Goal: Task Accomplishment & Management: Complete application form

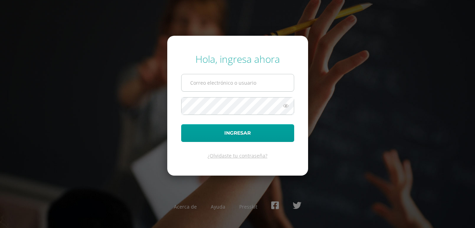
click at [243, 87] on input "text" at bounding box center [237, 82] width 112 height 17
type input "hugodavidsajajiccep@gmail.com"
click at [181, 124] on button "Ingresar" at bounding box center [237, 133] width 113 height 18
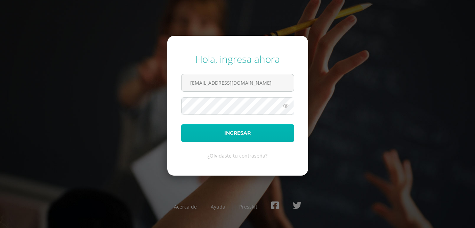
click at [241, 133] on button "Ingresar" at bounding box center [237, 133] width 113 height 18
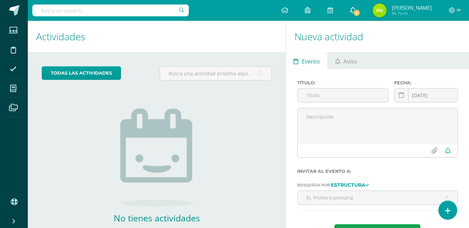
click at [364, 16] on link "2" at bounding box center [353, 10] width 22 height 21
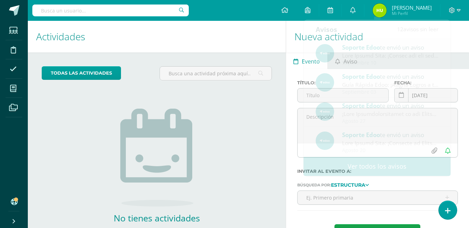
click at [243, 46] on h1 "Actividades" at bounding box center [156, 37] width 241 height 32
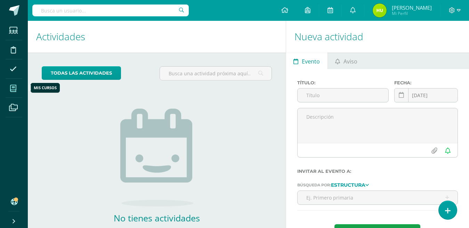
click at [12, 88] on icon at bounding box center [13, 88] width 6 height 7
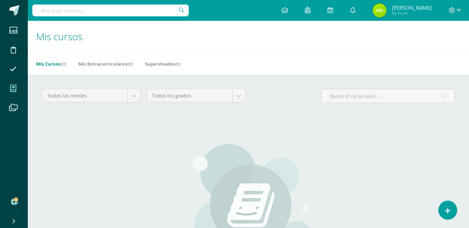
click at [13, 202] on icon at bounding box center [14, 202] width 6 height 7
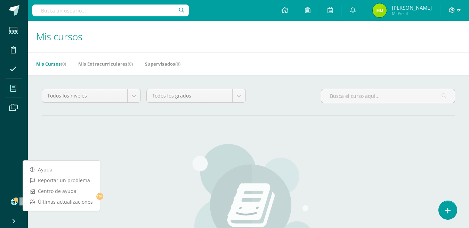
click at [78, 140] on div "No hay cursos Aún no se te han asignado cursos para este ciclo. No hay más resu…" at bounding box center [248, 223] width 413 height 189
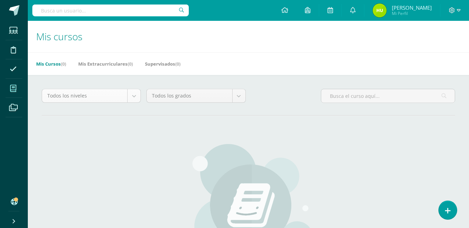
click at [130, 98] on body "Estudiantes Disciplina Asistencia Mis cursos Archivos Soporte Cerrar panel Conf…" at bounding box center [234, 166] width 469 height 333
click at [13, 91] on icon at bounding box center [13, 88] width 6 height 7
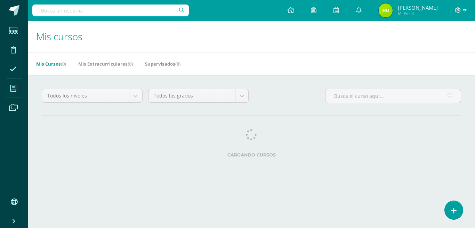
click at [50, 66] on link "Mis Cursos (0)" at bounding box center [51, 63] width 30 height 11
click at [50, 66] on link "Mis Cursos (0)" at bounding box center [48, 63] width 30 height 11
click at [144, 43] on h1 "Mis cursos" at bounding box center [251, 37] width 430 height 32
click at [96, 81] on div "Todos los niveles Todos los niveles Preprimaria Basico Primaria Bachillerato To…" at bounding box center [251, 124] width 447 height 99
click at [12, 68] on icon at bounding box center [13, 69] width 7 height 7
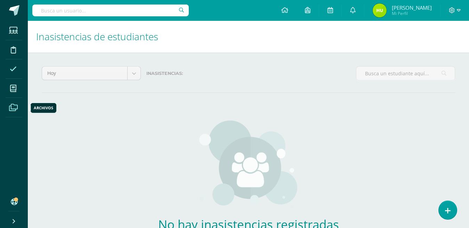
click at [14, 109] on icon at bounding box center [13, 107] width 9 height 7
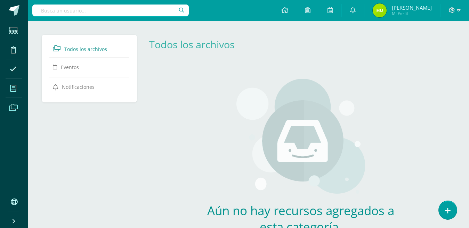
click at [13, 87] on icon at bounding box center [13, 88] width 6 height 7
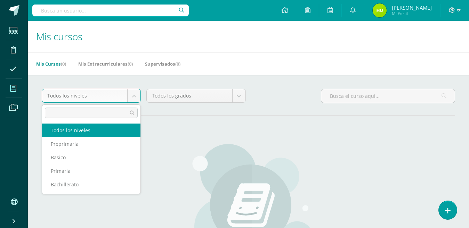
click at [134, 99] on body "Estudiantes Disciplina Asistencia Mis cursos Archivos Soporte Ayuda Reportar un…" at bounding box center [234, 166] width 469 height 333
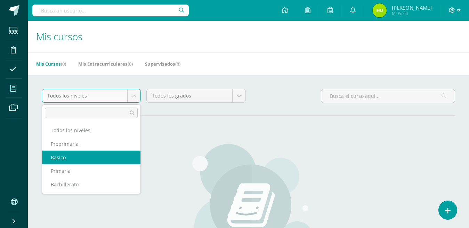
select select "13"
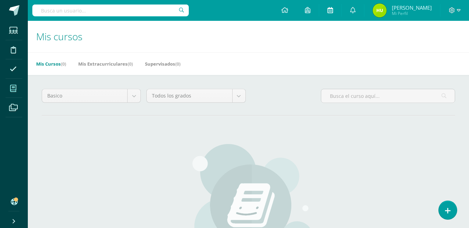
click at [341, 8] on link at bounding box center [330, 10] width 22 height 21
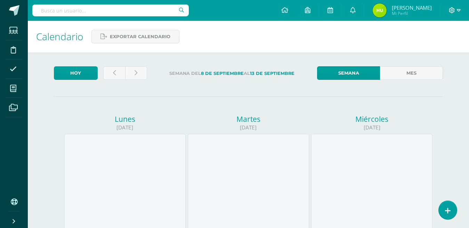
click at [458, 10] on icon at bounding box center [459, 10] width 4 height 2
click at [430, 47] on span "Cerrar sesión" at bounding box center [436, 47] width 31 height 7
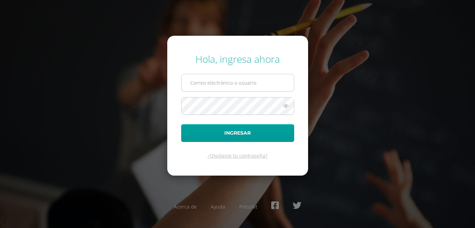
click at [241, 82] on input "text" at bounding box center [237, 82] width 112 height 17
type input "[EMAIL_ADDRESS][DOMAIN_NAME]"
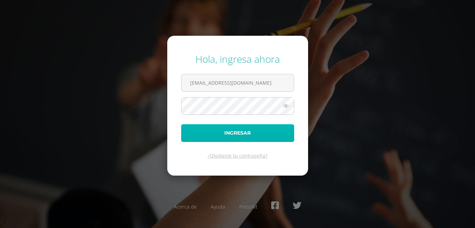
click at [244, 131] on button "Ingresar" at bounding box center [237, 133] width 113 height 18
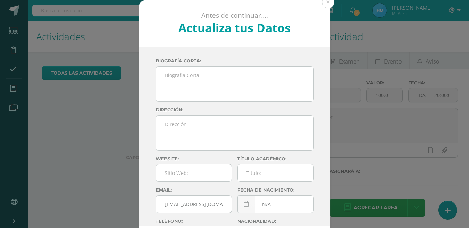
click at [372, 13] on div "Antes de continuar.... Actualiza tus Datos Hugo Saj cZMvbL2TXePfjQq1WdPcSj8Zper…" at bounding box center [234, 131] width 463 height 262
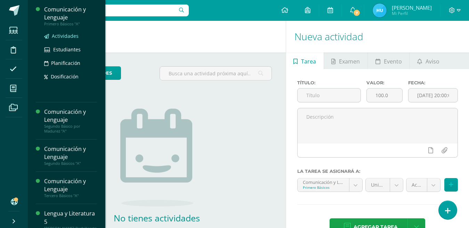
click at [65, 36] on span "Actividades" at bounding box center [65, 36] width 27 height 7
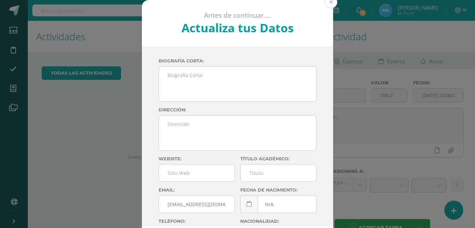
click at [328, 2] on button at bounding box center [331, 2] width 13 height 13
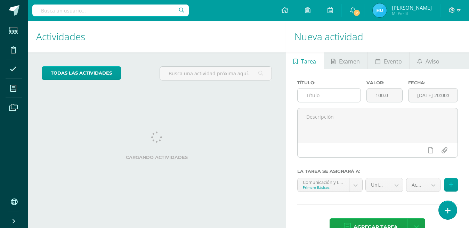
click at [330, 97] on input "text" at bounding box center [329, 96] width 63 height 14
type input "Act. 1"
click at [354, 186] on body "Estudiantes Disciplina Asistencia Mis cursos Archivos Soporte Ayuda Reportar un…" at bounding box center [234, 114] width 469 height 228
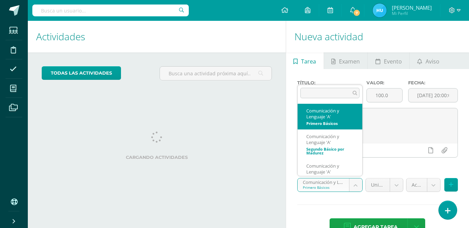
click at [354, 186] on body "Estudiantes Disciplina Asistencia Mis cursos Archivos Soporte Ayuda Reportar un…" at bounding box center [234, 114] width 469 height 228
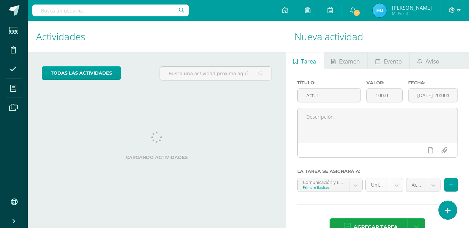
click at [396, 186] on body "Estudiantes Disciplina Asistencia Mis cursos Archivos Soporte Ayuda Reportar un…" at bounding box center [234, 114] width 469 height 228
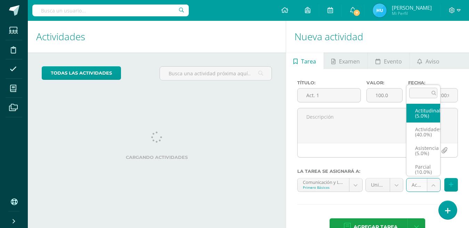
click at [432, 186] on body "Estudiantes Disciplina Asistencia Mis cursos Archivos Soporte Ayuda Reportar un…" at bounding box center [234, 114] width 469 height 228
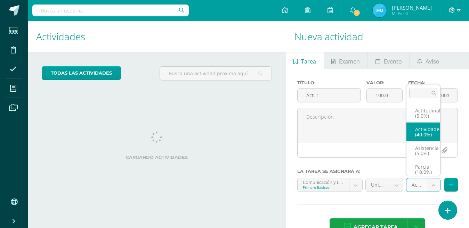
select select "21924"
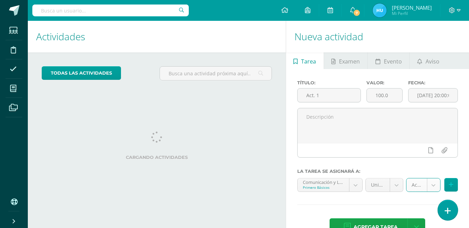
scroll to position [21, 0]
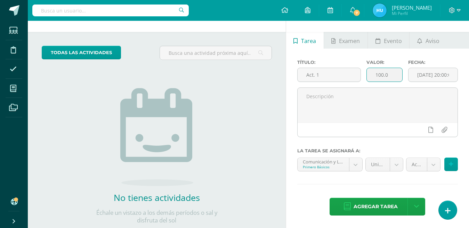
click at [389, 72] on input "100.0" at bounding box center [384, 75] width 35 height 14
type input "1"
type input "5"
click at [451, 166] on icon at bounding box center [451, 165] width 5 height 6
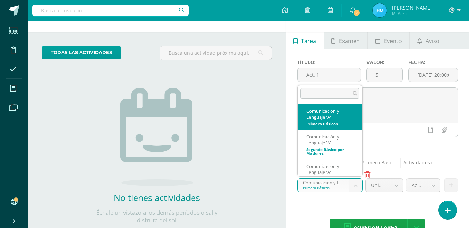
click at [357, 185] on body "Estudiantes Disciplina Asistencia Mis cursos Archivos Soporte Ayuda Reportar un…" at bounding box center [234, 93] width 469 height 228
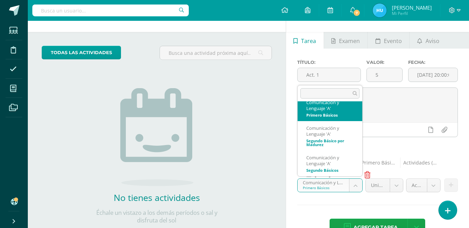
scroll to position [0, 0]
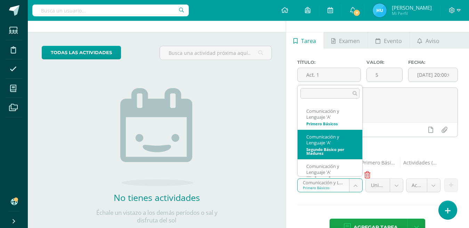
select select "19830"
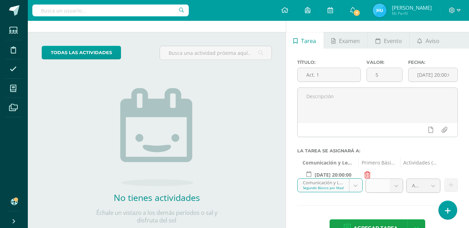
click at [398, 186] on b at bounding box center [396, 185] width 13 height 13
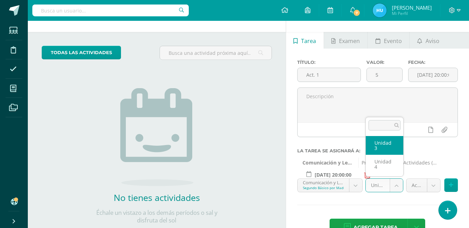
click at [396, 187] on body "Estudiantes Disciplina Asistencia Mis cursos Archivos Soporte Ayuda Reportar un…" at bounding box center [234, 93] width 469 height 228
click at [432, 186] on body "Estudiantes Disciplina Asistencia Mis cursos Archivos Soporte Ayuda Reportar un…" at bounding box center [234, 93] width 469 height 228
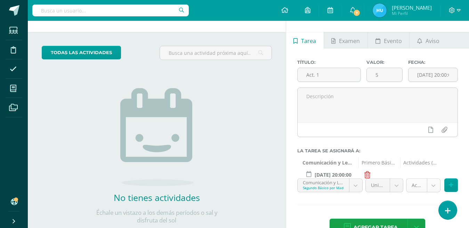
click at [432, 186] on body "Estudiantes Disciplina Asistencia Mis cursos Archivos Soporte Ayuda Reportar un…" at bounding box center [234, 93] width 469 height 228
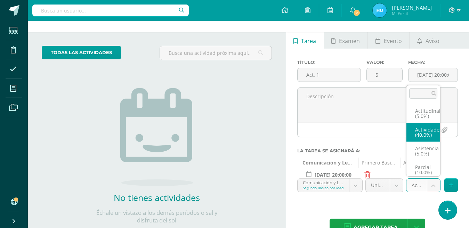
scroll to position [3, 0]
select select "21929"
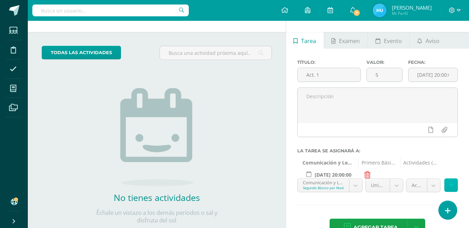
click at [452, 186] on icon at bounding box center [451, 186] width 5 height 6
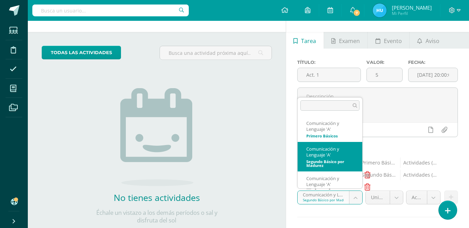
click at [356, 198] on body "Estudiantes Disciplina Asistencia Mis cursos Archivos Soporte Ayuda Reportar un…" at bounding box center [234, 93] width 469 height 228
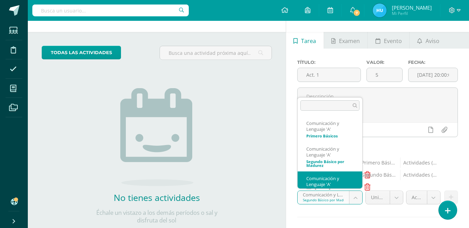
scroll to position [9, 0]
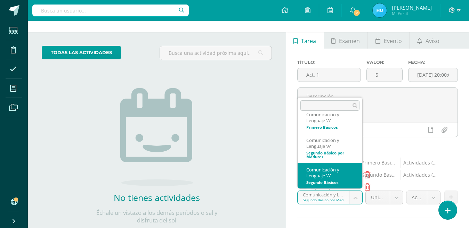
select select "20160"
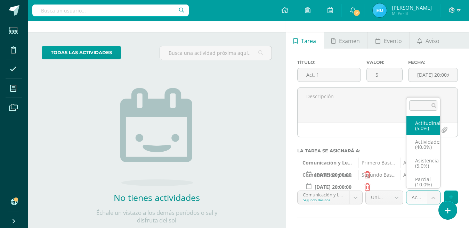
click at [432, 199] on body "Estudiantes Disciplina Asistencia Mis cursos Archivos Soporte Ayuda Reportar un…" at bounding box center [234, 93] width 469 height 228
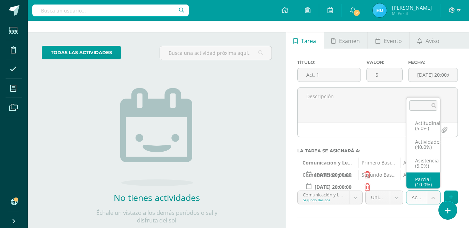
scroll to position [3, 0]
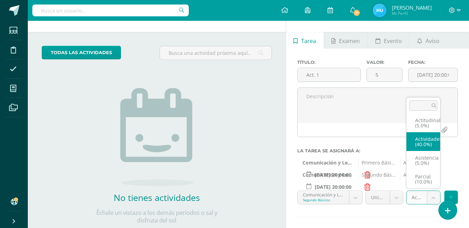
select select "21934"
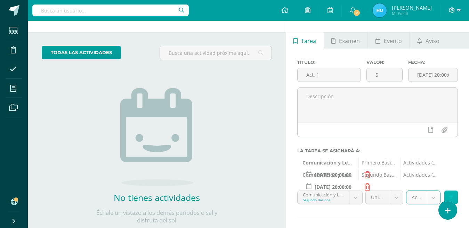
click at [453, 197] on button at bounding box center [451, 198] width 14 height 14
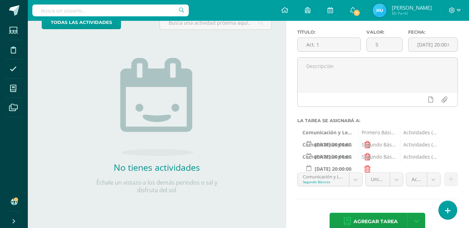
scroll to position [66, 0]
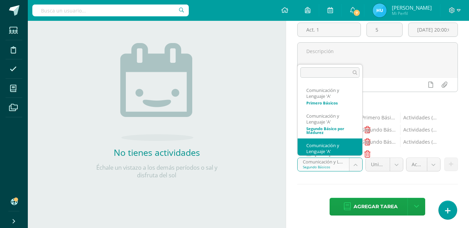
click at [354, 163] on body "Estudiantes Disciplina Asistencia Mis cursos Archivos Soporte Ayuda Reportar un…" at bounding box center [234, 48] width 469 height 228
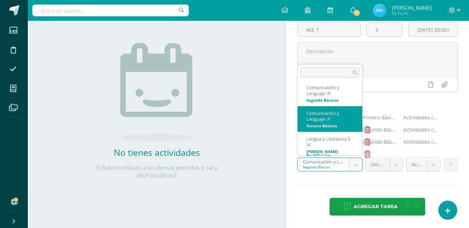
scroll to position [64, 0]
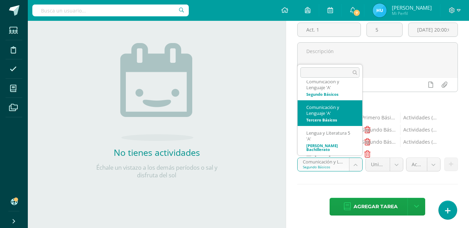
select select "20355"
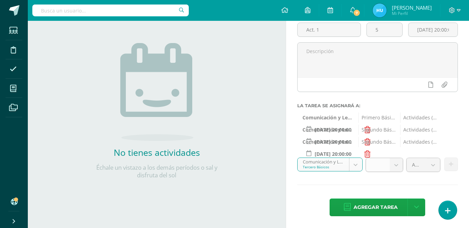
click at [396, 167] on b at bounding box center [396, 165] width 13 height 13
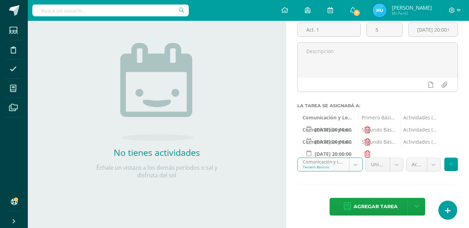
click at [396, 163] on body "Estudiantes Disciplina Asistencia Mis cursos Archivos Soporte Ayuda Reportar un…" at bounding box center [234, 48] width 469 height 228
click at [432, 163] on body "Estudiantes Disciplina Asistencia Mis cursos Archivos Soporte Ayuda Reportar un…" at bounding box center [234, 48] width 469 height 228
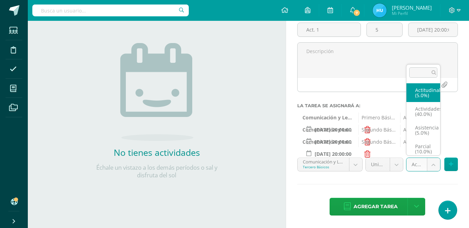
click at [432, 163] on body "Estudiantes Disciplina Asistencia Mis cursos Archivos Soporte Ayuda Reportar un…" at bounding box center [234, 48] width 469 height 228
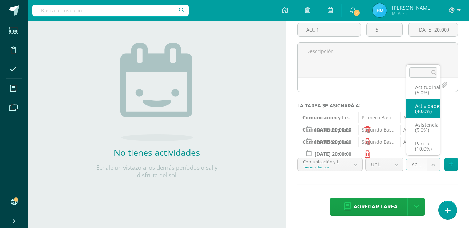
scroll to position [0, 0]
select select "21939"
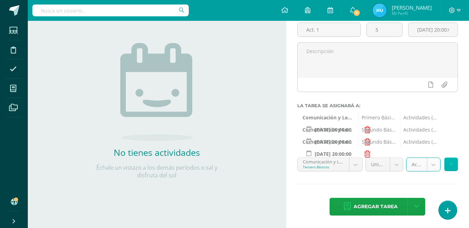
click at [450, 168] on button at bounding box center [451, 165] width 14 height 14
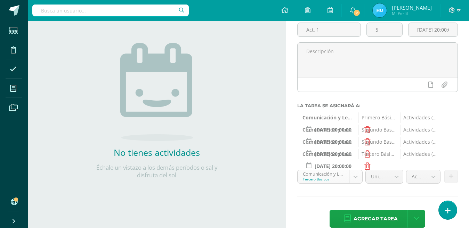
click at [356, 163] on body "Estudiantes Disciplina Asistencia Mis cursos Archivos Soporte Ayuda Reportar un…" at bounding box center [234, 48] width 469 height 228
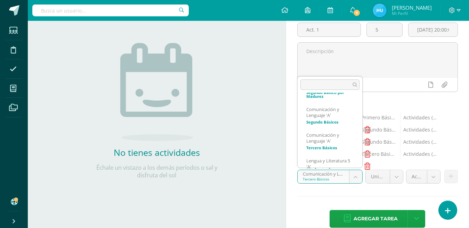
scroll to position [64, 0]
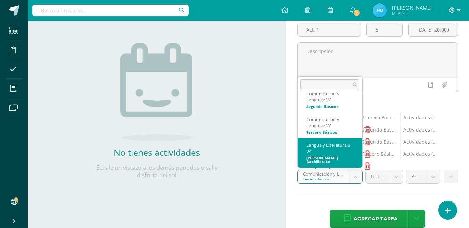
select select "20478"
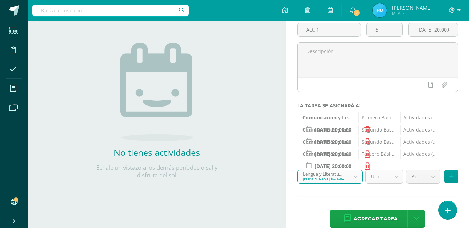
click at [392, 163] on body "Estudiantes Disciplina Asistencia Mis cursos Archivos Soporte Ayuda Reportar un…" at bounding box center [234, 48] width 469 height 228
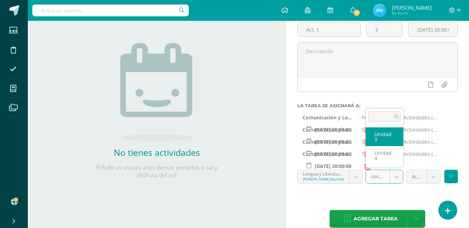
click at [392, 163] on body "Estudiantes Disciplina Asistencia Mis cursos Archivos Soporte Ayuda Reportar un…" at bounding box center [234, 48] width 469 height 228
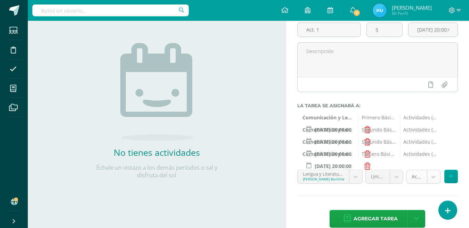
click at [434, 163] on body "Estudiantes Disciplina Asistencia Mis cursos Archivos Soporte Ayuda Reportar un…" at bounding box center [234, 48] width 469 height 228
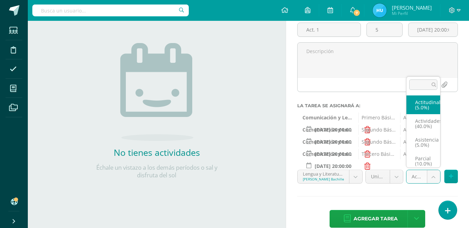
scroll to position [0, 0]
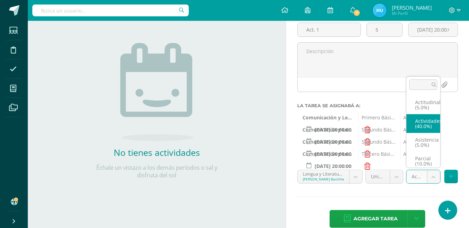
select select "21944"
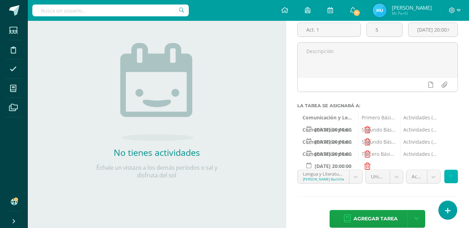
click at [452, 174] on icon at bounding box center [451, 177] width 5 height 6
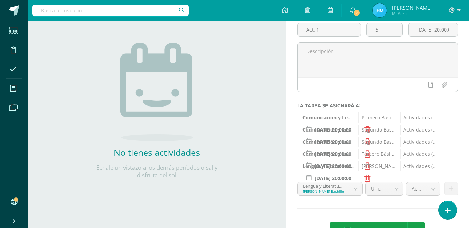
scroll to position [90, 0]
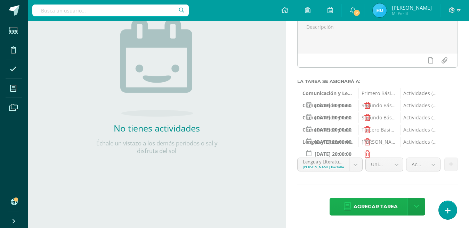
click at [375, 208] on span "Agregar tarea" at bounding box center [376, 207] width 44 height 17
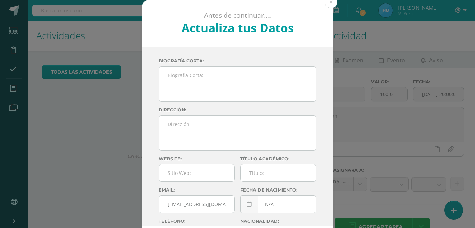
scroll to position [21, 0]
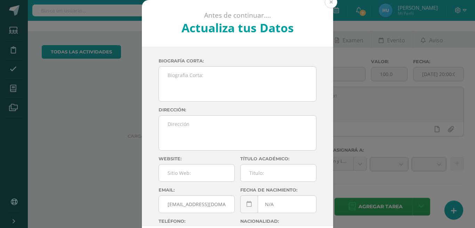
click at [331, 2] on button at bounding box center [331, 2] width 13 height 13
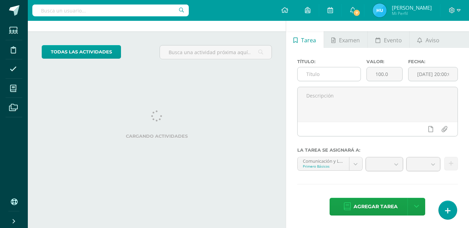
click at [326, 74] on input "text" at bounding box center [329, 74] width 63 height 14
type input "Act. 2"
click at [393, 73] on input "100.0" at bounding box center [384, 74] width 35 height 14
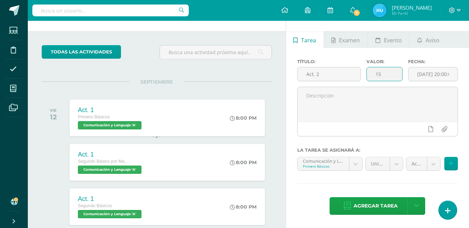
scroll to position [74, 0]
type input "15"
click at [355, 114] on body "Tarea asignada exitosamente Estudiantes Disciplina Asistencia Mis cursos Archiv…" at bounding box center [234, 93] width 469 height 228
click at [394, 113] on body "Tarea asignada exitosamente Estudiantes Disciplina Asistencia Mis cursos Archiv…" at bounding box center [234, 93] width 469 height 228
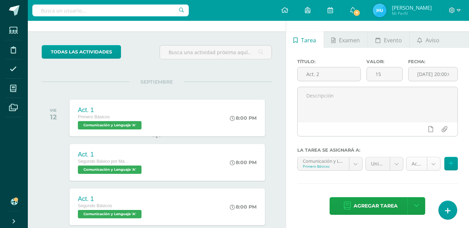
click at [435, 112] on body "Tarea asignada exitosamente Estudiantes Disciplina Asistencia Mis cursos Archiv…" at bounding box center [234, 93] width 469 height 228
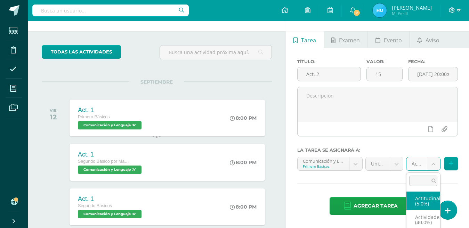
click at [432, 113] on body "Tarea asignada exitosamente Estudiantes Disciplina Asistencia Mis cursos Archiv…" at bounding box center [234, 93] width 469 height 228
select select "21924"
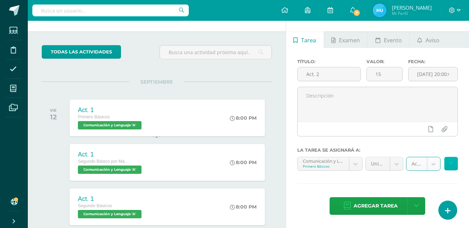
click at [452, 161] on icon at bounding box center [451, 164] width 5 height 6
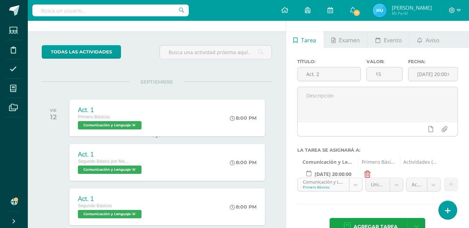
click at [355, 134] on body "Tarea asignada exitosamente Estudiantes Disciplina Asistencia Mis cursos Archiv…" at bounding box center [234, 93] width 469 height 228
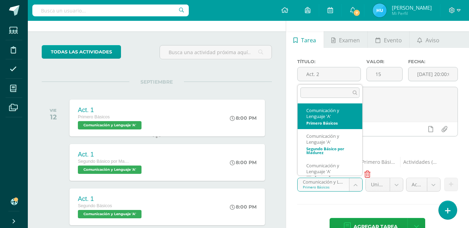
scroll to position [9, 0]
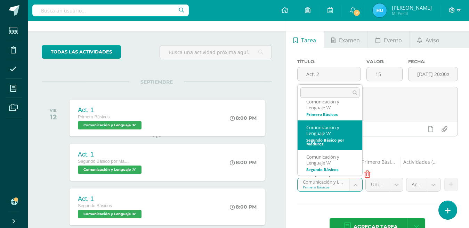
select select "19830"
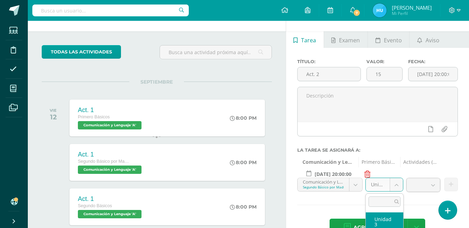
click at [397, 131] on body "Tarea asignada exitosamente Estudiantes Disciplina Asistencia Mis cursos Archiv…" at bounding box center [234, 93] width 469 height 228
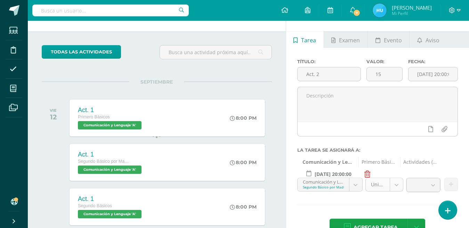
click at [397, 131] on body "Tarea asignada exitosamente Estudiantes Disciplina Asistencia Mis cursos Archiv…" at bounding box center [234, 93] width 469 height 228
click at [435, 130] on body "Tarea asignada exitosamente Estudiantes Disciplina Asistencia Mis cursos Archiv…" at bounding box center [234, 93] width 469 height 228
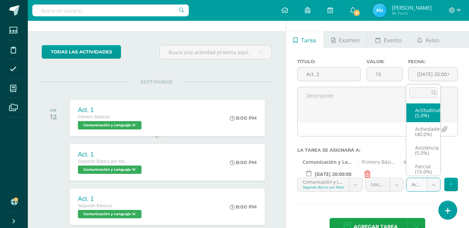
click at [435, 130] on body "Tarea asignada exitosamente Estudiantes Disciplina Asistencia Mis cursos Archiv…" at bounding box center [234, 93] width 469 height 228
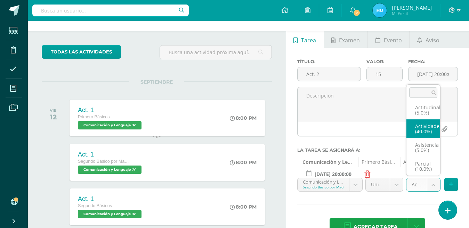
select select "21929"
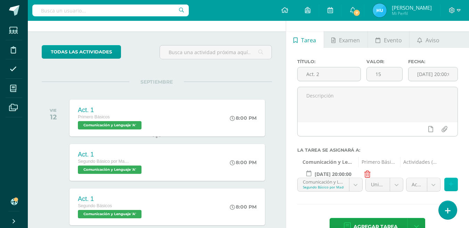
click at [453, 182] on icon at bounding box center [451, 185] width 5 height 6
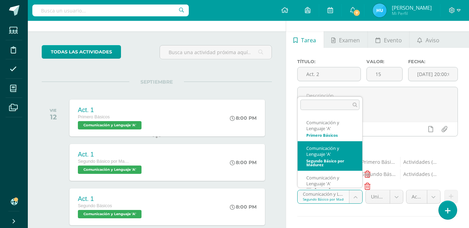
click at [353, 142] on body "Tarea asignada exitosamente Estudiantes Disciplina Asistencia Mis cursos Archiv…" at bounding box center [234, 93] width 469 height 228
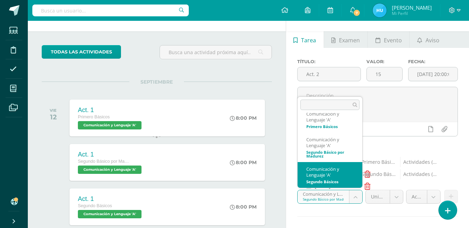
select select "20160"
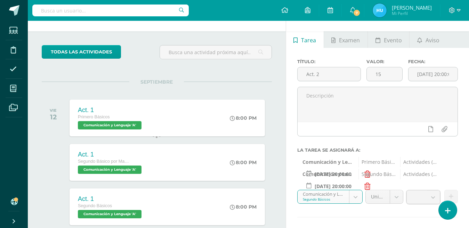
click at [397, 145] on body "Tarea asignada exitosamente Estudiantes Disciplina Asistencia Mis cursos Archiv…" at bounding box center [234, 93] width 469 height 228
click at [432, 146] on body "Tarea asignada exitosamente Estudiantes Disciplina Asistencia Mis cursos Archiv…" at bounding box center [234, 93] width 469 height 228
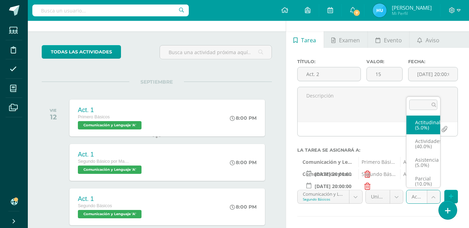
scroll to position [3, 0]
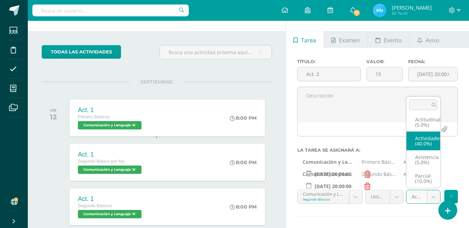
select select "21934"
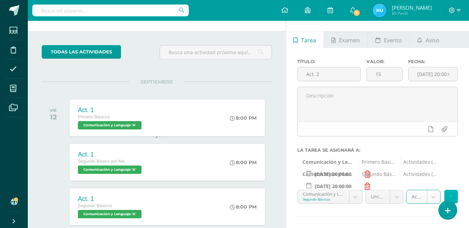
click at [453, 194] on icon at bounding box center [451, 197] width 5 height 6
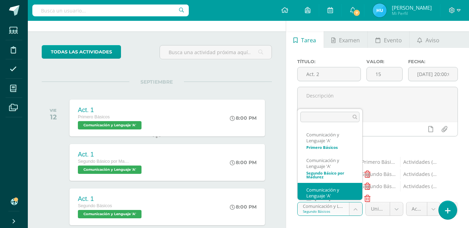
click at [353, 155] on body "Tarea asignada exitosamente Estudiantes Disciplina Asistencia Mis cursos Archiv…" at bounding box center [234, 93] width 469 height 228
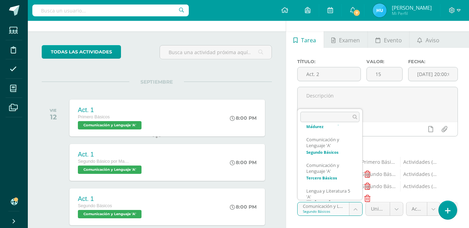
scroll to position [64, 0]
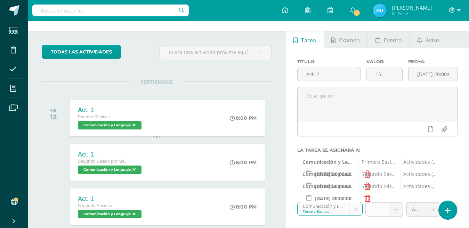
click at [396, 203] on b at bounding box center [396, 209] width 13 height 13
click at [397, 203] on b at bounding box center [396, 209] width 13 height 13
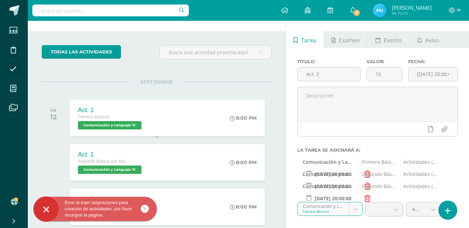
click at [144, 208] on icon at bounding box center [145, 209] width 3 height 8
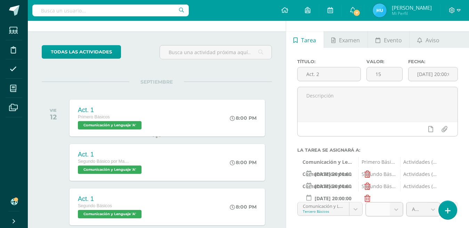
click at [397, 203] on b at bounding box center [396, 209] width 13 height 13
click at [433, 203] on b at bounding box center [433, 209] width 13 height 13
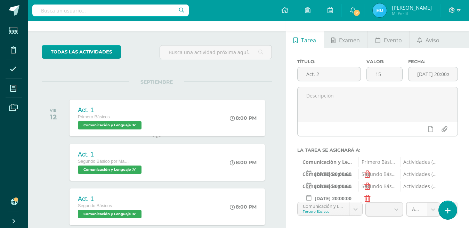
click at [433, 203] on b at bounding box center [433, 209] width 13 height 13
click at [396, 203] on b at bounding box center [396, 209] width 13 height 13
click at [434, 203] on b at bounding box center [433, 209] width 13 height 13
click at [433, 203] on b at bounding box center [433, 209] width 13 height 13
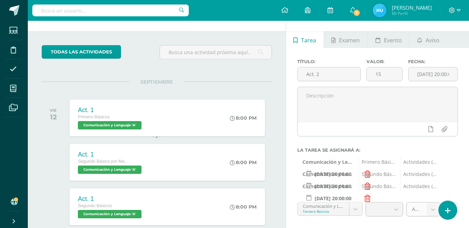
click at [433, 203] on b at bounding box center [433, 209] width 13 height 13
click at [432, 203] on b at bounding box center [433, 209] width 13 height 13
click at [396, 202] on div at bounding box center [384, 212] width 41 height 20
click at [396, 203] on b at bounding box center [396, 209] width 13 height 13
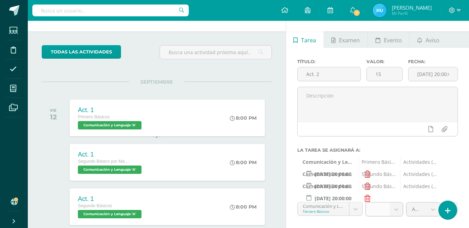
click at [396, 203] on b at bounding box center [396, 209] width 13 height 13
click at [434, 203] on b at bounding box center [433, 209] width 13 height 13
click at [358, 176] on div "Título: Act. 2 Valor: 15 Fecha: 2025-09-12 20:00:00 La tarea se asignará a: Com…" at bounding box center [377, 161] width 183 height 226
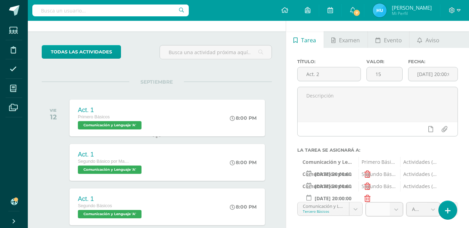
click at [397, 203] on b at bounding box center [396, 209] width 13 height 13
click at [396, 203] on b at bounding box center [396, 209] width 13 height 13
click at [435, 203] on b at bounding box center [433, 209] width 13 height 13
click at [433, 203] on b at bounding box center [433, 209] width 13 height 13
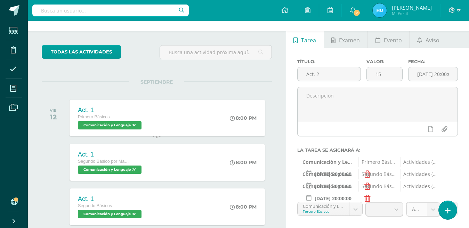
click at [433, 203] on b at bounding box center [433, 209] width 13 height 13
click at [395, 203] on b at bounding box center [396, 209] width 13 height 13
click at [389, 173] on div "Título: Act. 2 Valor: 15 Fecha: 2025-09-12 20:00:00 La tarea se asignará a: Com…" at bounding box center [377, 161] width 183 height 226
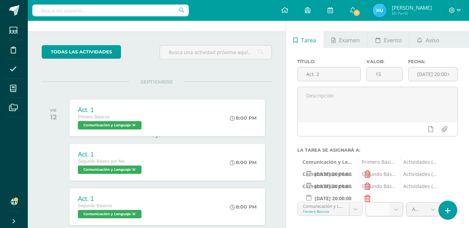
click at [396, 203] on b at bounding box center [396, 209] width 13 height 13
click at [434, 203] on b at bounding box center [433, 209] width 13 height 13
click at [395, 203] on b at bounding box center [396, 209] width 13 height 13
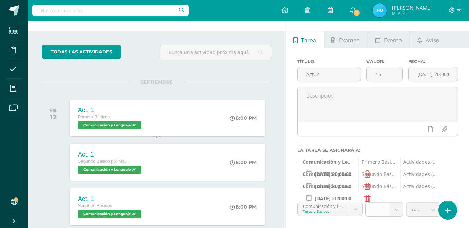
click at [395, 203] on b at bounding box center [396, 209] width 13 height 13
drag, startPoint x: 395, startPoint y: 157, endPoint x: 433, endPoint y: 157, distance: 38.2
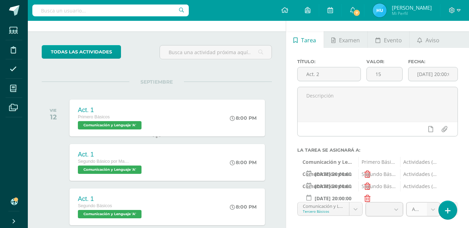
click at [433, 202] on div "Comunicación y Lenguaje 'A' Tercero Básicos Comunicación y Lenguaje 'A' Comunic…" at bounding box center [377, 212] width 163 height 20
click at [433, 203] on b at bounding box center [433, 209] width 13 height 13
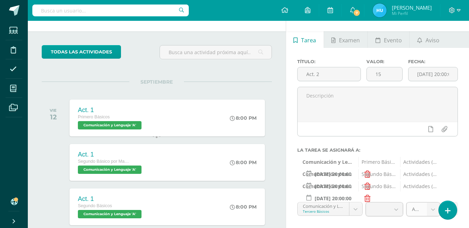
click at [433, 203] on b at bounding box center [433, 209] width 13 height 13
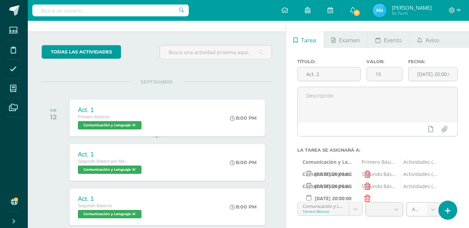
click at [433, 203] on b at bounding box center [433, 209] width 13 height 13
click at [397, 175] on div "Título: Act. 2 Valor: 15 Fecha: 2025-09-12 20:00:00 La tarea se asignará a: Com…" at bounding box center [377, 161] width 183 height 226
click at [395, 203] on b at bounding box center [396, 209] width 13 height 13
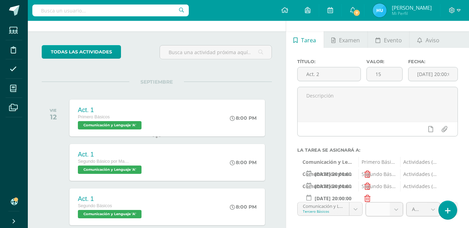
click at [396, 203] on b at bounding box center [396, 209] width 13 height 13
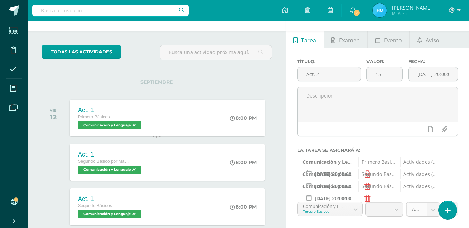
click at [432, 203] on b at bounding box center [433, 209] width 13 height 13
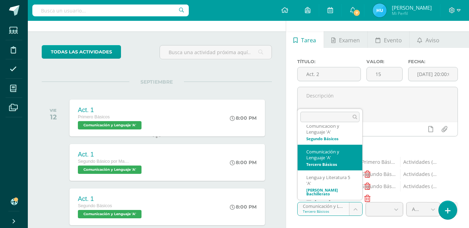
click at [354, 164] on body "Error al traer asignaciones para creación de actividades, por favor recargue la…" at bounding box center [234, 93] width 469 height 228
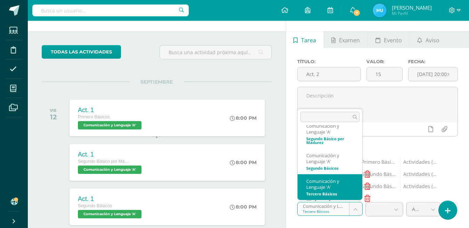
click at [354, 164] on body "Error al traer asignaciones para creación de actividades, por favor recargue la…" at bounding box center [234, 93] width 469 height 228
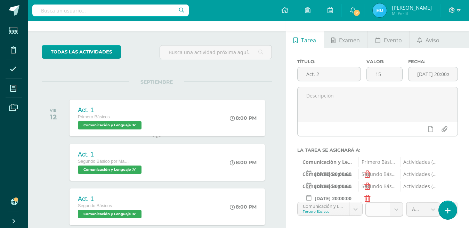
click at [396, 203] on b at bounding box center [396, 209] width 13 height 13
click at [436, 203] on b at bounding box center [433, 209] width 13 height 13
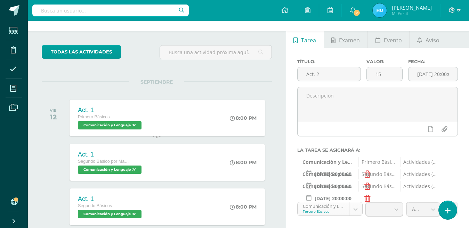
click at [354, 161] on body "Error al traer asignaciones para creación de actividades, por favor recargue la…" at bounding box center [234, 93] width 469 height 228
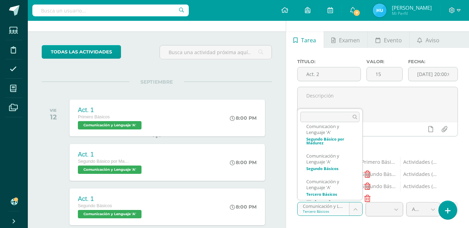
scroll to position [67, 0]
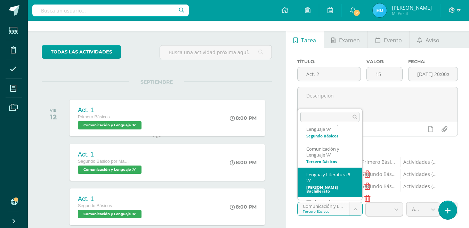
select select "20478"
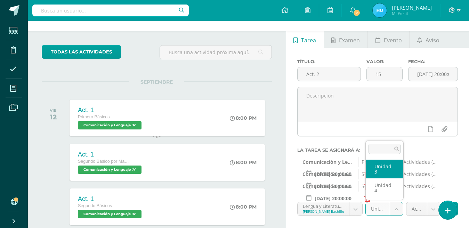
click at [396, 164] on body "Error al traer asignaciones para creación de actividades, por favor recargue la…" at bounding box center [234, 93] width 469 height 228
select select "20483"
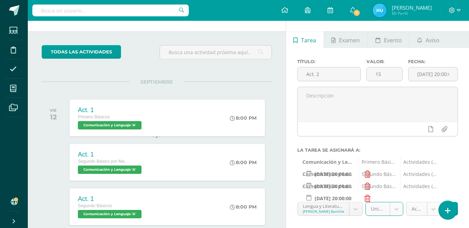
click at [434, 162] on body "Error al traer asignaciones para creación de actividades, por favor recargue la…" at bounding box center [234, 93] width 469 height 228
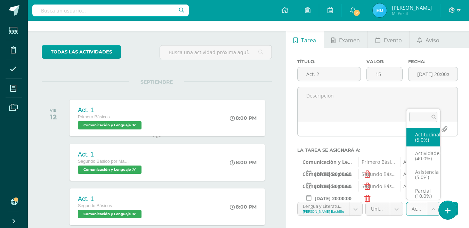
scroll to position [3, 0]
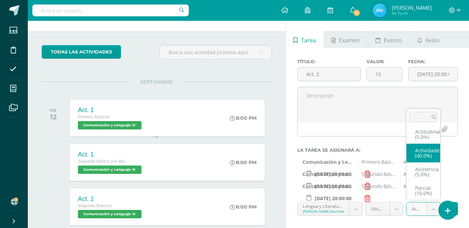
select select "21944"
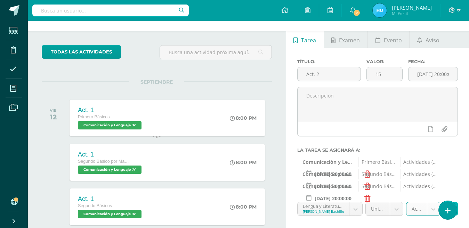
click at [450, 202] on button at bounding box center [451, 209] width 14 height 14
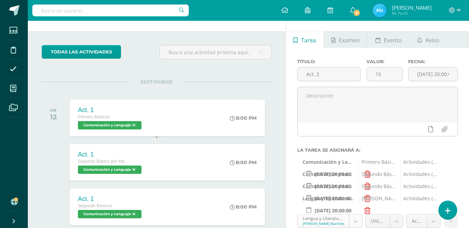
click at [355, 177] on body "Error al traer asignaciones para creación de actividades, por favor recargue la…" at bounding box center [234, 93] width 469 height 228
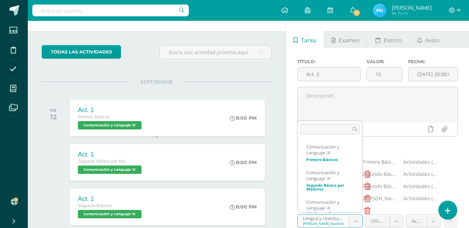
scroll to position [64, 0]
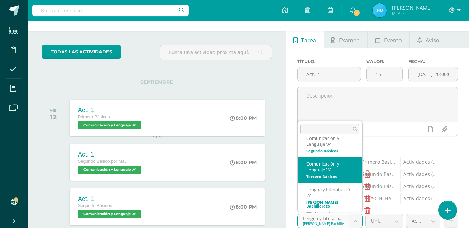
select select "20355"
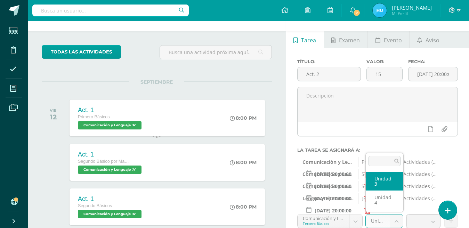
click at [396, 176] on body "Error al traer asignaciones para creación de actividades, por favor recargue la…" at bounding box center [234, 93] width 469 height 228
select select "20362"
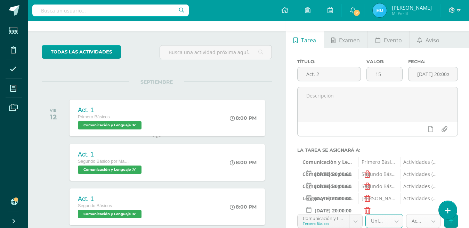
click at [430, 176] on body "Error al traer asignaciones para creación de actividades, por favor recargue la…" at bounding box center [234, 93] width 469 height 228
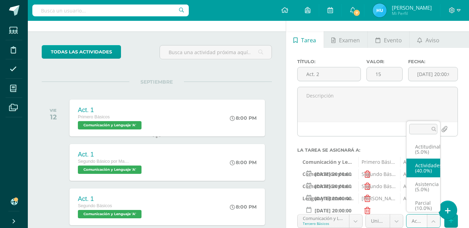
scroll to position [3, 0]
select select "21939"
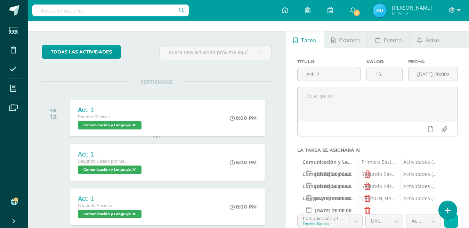
click at [450, 218] on icon at bounding box center [451, 221] width 5 height 6
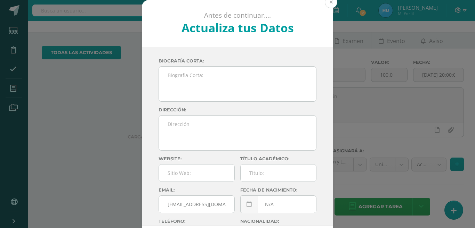
click at [326, 5] on button at bounding box center [331, 2] width 13 height 13
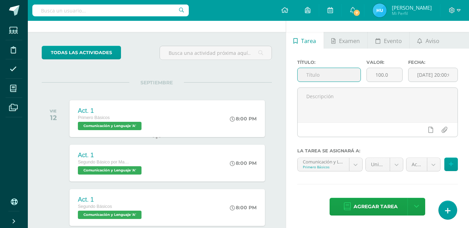
click at [345, 82] on input "text" at bounding box center [329, 75] width 63 height 14
type input "Act.3"
click at [392, 82] on input "100.0" at bounding box center [384, 75] width 35 height 14
type input "1"
type input "10"
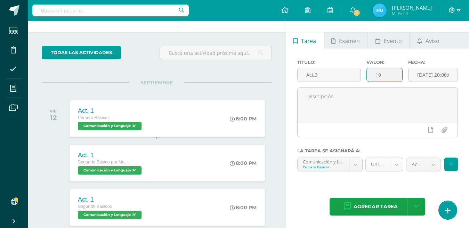
click at [395, 187] on body "Tarea asignada exitosamente Estudiantes Disciplina Asistencia Mis cursos Archiv…" at bounding box center [234, 93] width 469 height 228
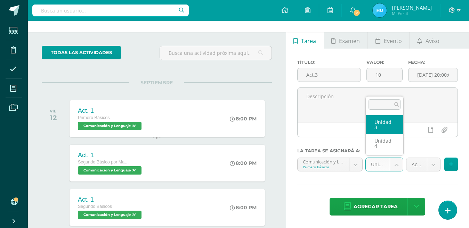
click at [395, 187] on body "Tarea asignada exitosamente Estudiantes Disciplina Asistencia Mis cursos Archiv…" at bounding box center [234, 93] width 469 height 228
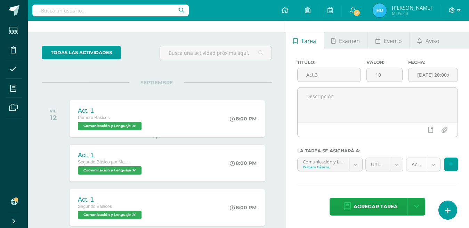
click at [436, 185] on body "Tarea asignada exitosamente Estudiantes Disciplina Asistencia Mis cursos Archiv…" at bounding box center [234, 93] width 469 height 228
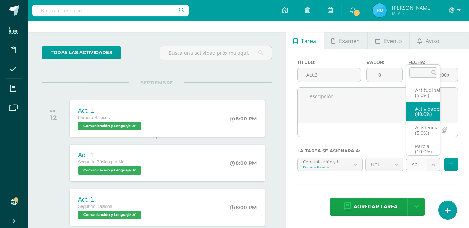
select select "21924"
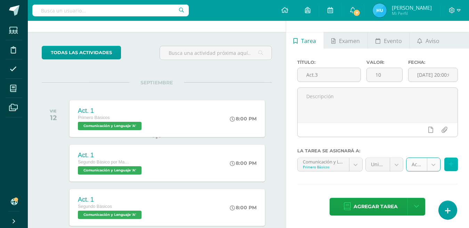
click at [452, 168] on icon at bounding box center [451, 165] width 5 height 6
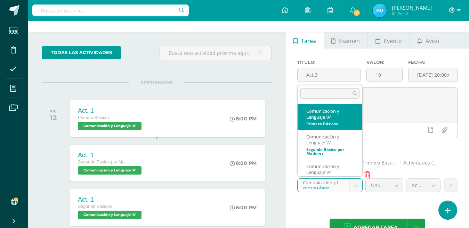
click at [356, 204] on body "Tarea asignada exitosamente Estudiantes Disciplina Asistencia Mis cursos Archiv…" at bounding box center [234, 93] width 469 height 228
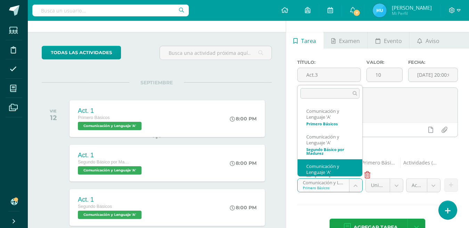
scroll to position [9, 0]
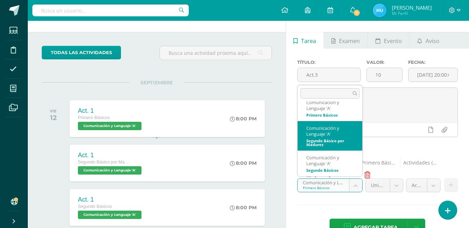
select select "19830"
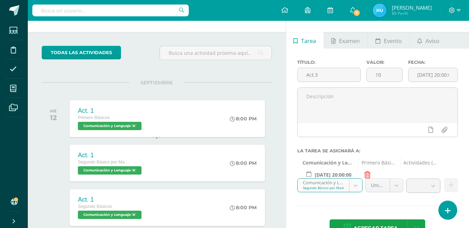
click at [395, 208] on body "Tarea asignada exitosamente Estudiantes Disciplina Asistencia Mis cursos Archiv…" at bounding box center [234, 93] width 469 height 228
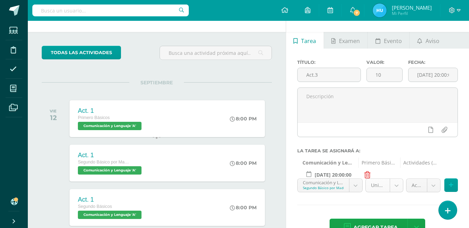
click at [395, 208] on body "Tarea asignada exitosamente Estudiantes Disciplina Asistencia Mis cursos Archiv…" at bounding box center [234, 93] width 469 height 228
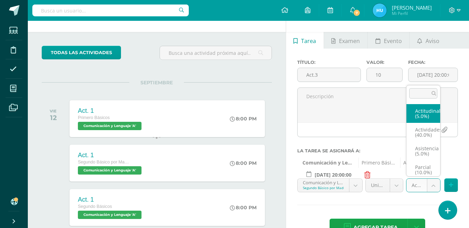
click at [434, 208] on body "Tarea asignada exitosamente Estudiantes Disciplina Asistencia Mis cursos Archiv…" at bounding box center [234, 93] width 469 height 228
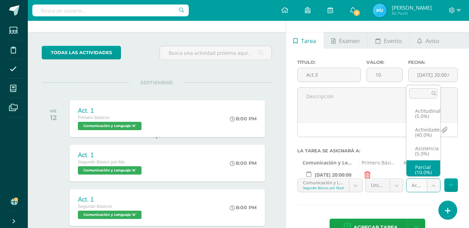
scroll to position [3, 0]
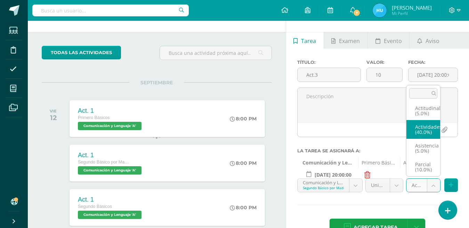
select select "21929"
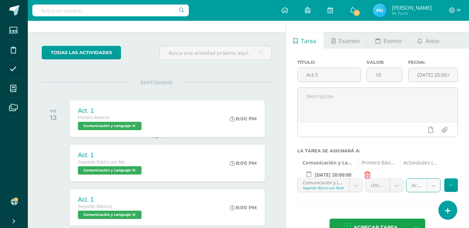
scroll to position [100, 0]
click at [451, 183] on icon at bounding box center [451, 186] width 5 height 6
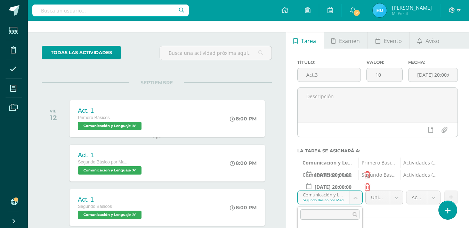
click at [356, 119] on body "Tarea asignada exitosamente Estudiantes Disciplina Asistencia Mis cursos Archiv…" at bounding box center [234, 93] width 469 height 228
select select "20160"
click at [396, 192] on b at bounding box center [396, 198] width 13 height 13
click at [396, 119] on body "Tarea asignada exitosamente Estudiantes Disciplina Asistencia Mis cursos Archiv…" at bounding box center [234, 93] width 469 height 228
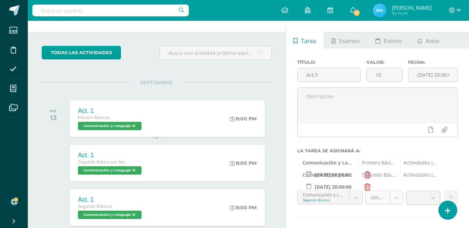
click at [396, 119] on body "Tarea asignada exitosamente Estudiantes Disciplina Asistencia Mis cursos Archiv…" at bounding box center [234, 93] width 469 height 228
click at [434, 117] on body "Tarea asignada exitosamente Estudiantes Disciplina Asistencia Mis cursos Archiv…" at bounding box center [234, 93] width 469 height 228
select select "21934"
click at [451, 195] on icon at bounding box center [451, 198] width 5 height 6
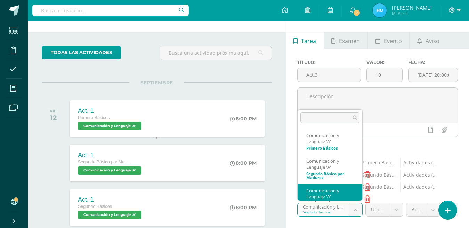
click at [354, 130] on body "Tarea asignada exitosamente Estudiantes Disciplina Asistencia Mis cursos Archiv…" at bounding box center [234, 93] width 469 height 228
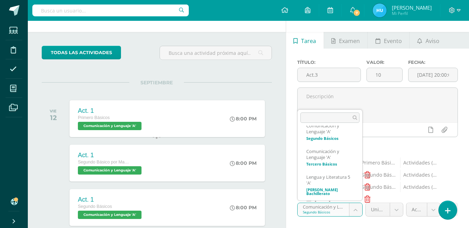
scroll to position [67, 0]
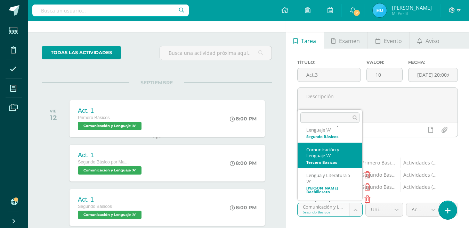
select select "20355"
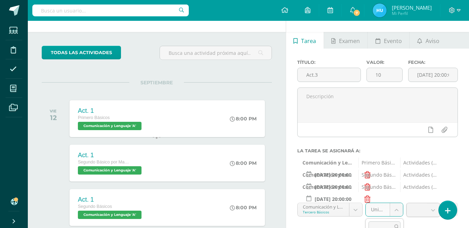
click at [394, 129] on body "Tarea asignada exitosamente Estudiantes Disciplina Asistencia Mis cursos Archiv…" at bounding box center [234, 93] width 469 height 228
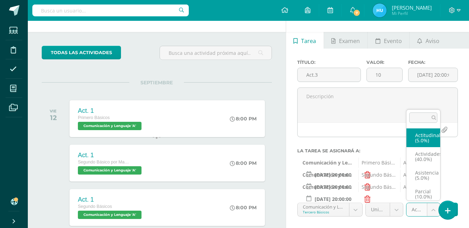
click at [432, 133] on body "Tarea asignada exitosamente Estudiantes Disciplina Asistencia Mis cursos Archiv…" at bounding box center [234, 93] width 469 height 228
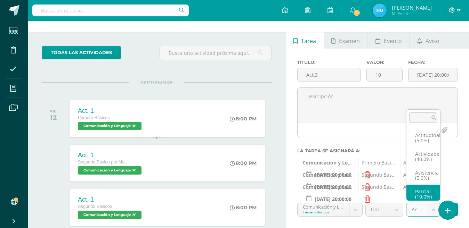
scroll to position [3, 0]
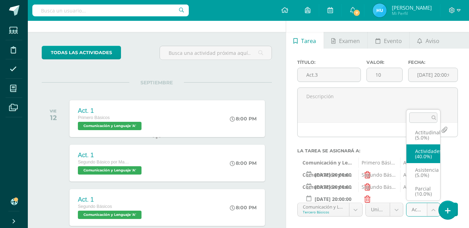
select select "21939"
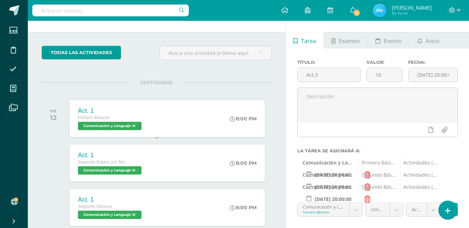
click at [450, 207] on icon at bounding box center [451, 210] width 5 height 6
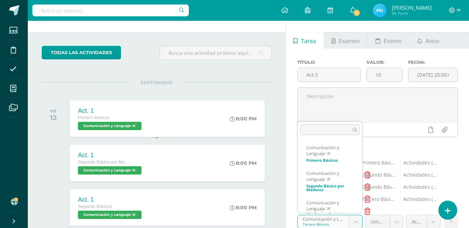
click at [353, 143] on body "Tarea asignada exitosamente Estudiantes Disciplina Asistencia Mis cursos Archiv…" at bounding box center [234, 93] width 469 height 228
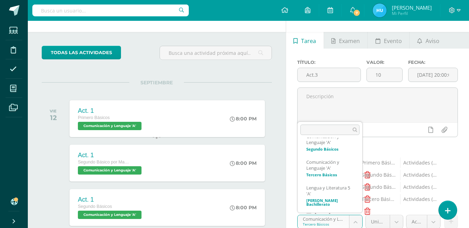
scroll to position [67, 0]
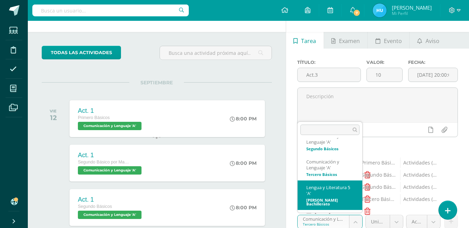
select select "20478"
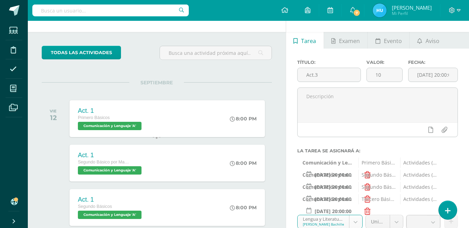
click at [397, 144] on body "Tarea asignada exitosamente Estudiantes Disciplina Asistencia Mis cursos Archiv…" at bounding box center [234, 93] width 469 height 228
select select "20483"
click at [434, 140] on body "Tarea asignada exitosamente Estudiantes Disciplina Asistencia Mis cursos Archiv…" at bounding box center [234, 93] width 469 height 228
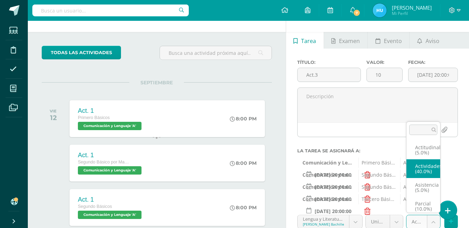
select select "21944"
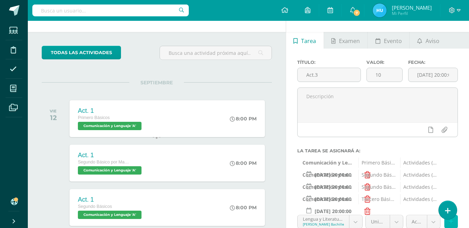
click at [452, 219] on icon at bounding box center [451, 222] width 5 height 6
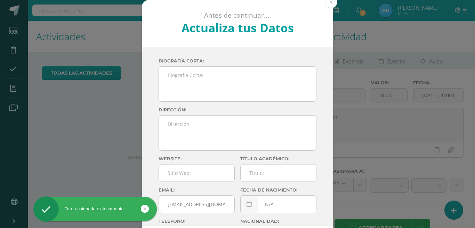
click at [328, 1] on button at bounding box center [331, 2] width 13 height 13
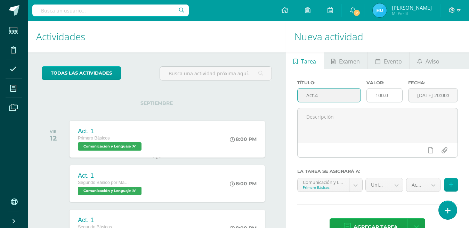
type input "Act.4"
click at [394, 89] on input "100.0" at bounding box center [384, 96] width 35 height 14
type input "10"
click at [397, 116] on body "Tarea asignada exitosamente Estudiantes Disciplina Asistencia Mis cursos Archiv…" at bounding box center [234, 114] width 469 height 228
select select "19882"
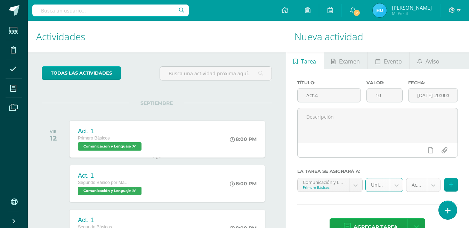
click at [432, 114] on body "Tarea asignada exitosamente Estudiantes Disciplina Asistencia Mis cursos Archiv…" at bounding box center [234, 114] width 469 height 228
select select "21924"
click at [448, 178] on button at bounding box center [451, 185] width 14 height 14
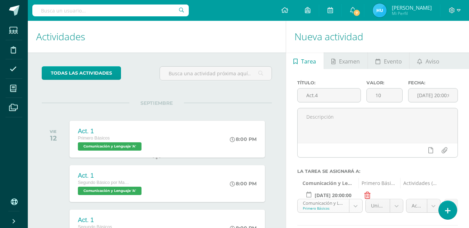
click at [354, 136] on body "Tarea asignada exitosamente Estudiantes Disciplina Asistencia Mis cursos Archiv…" at bounding box center [234, 114] width 469 height 228
select select "19830"
click at [397, 138] on body "Tarea asignada exitosamente Estudiantes Disciplina Asistencia Mis cursos Archiv…" at bounding box center [234, 114] width 469 height 228
select select "19837"
click at [434, 135] on body "Tarea asignada exitosamente Estudiantes Disciplina Asistencia Mis cursos Archiv…" at bounding box center [234, 114] width 469 height 228
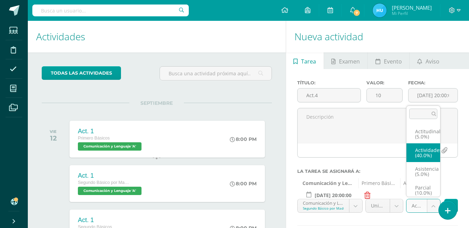
scroll to position [3, 0]
select select "21929"
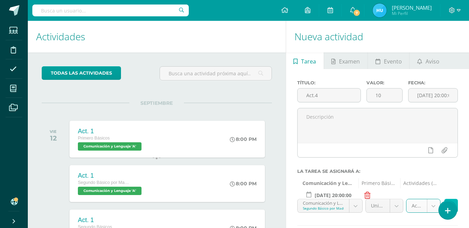
click at [448, 199] on button at bounding box center [451, 206] width 14 height 14
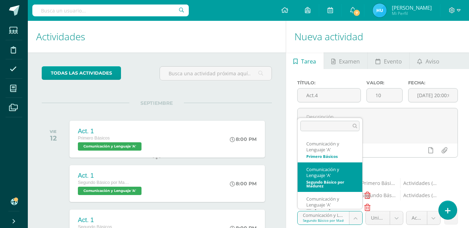
click at [355, 147] on body "Tarea asignada exitosamente Estudiantes Disciplina Asistencia Mis cursos Archiv…" at bounding box center [234, 114] width 469 height 228
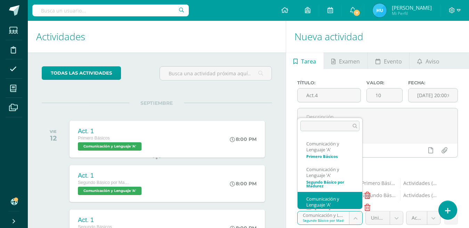
scroll to position [9, 0]
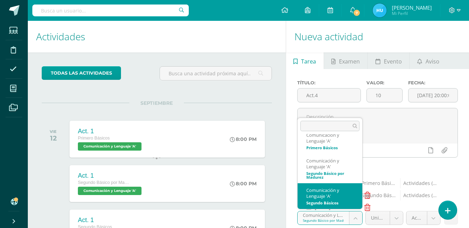
select select "20160"
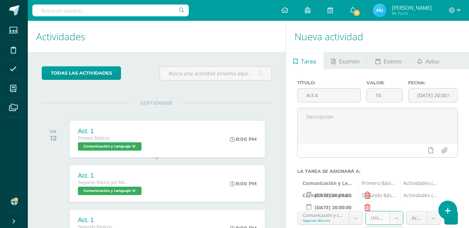
click at [395, 150] on body "Tarea asignada exitosamente Estudiantes Disciplina Asistencia Mis cursos Archiv…" at bounding box center [234, 114] width 469 height 228
select select "20167"
click at [435, 150] on body "Tarea asignada exitosamente Estudiantes Disciplina Asistencia Mis cursos Archiv…" at bounding box center [234, 114] width 469 height 228
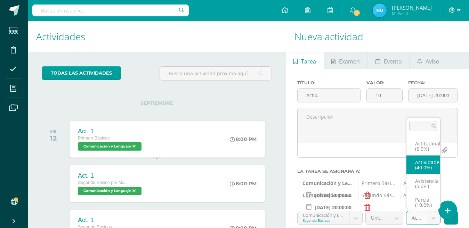
scroll to position [3, 0]
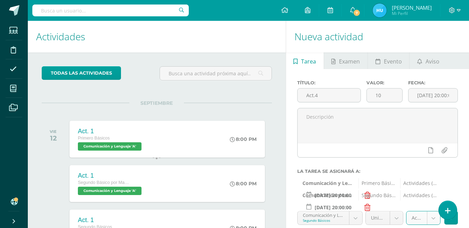
select select "21934"
click at [450, 215] on icon at bounding box center [451, 218] width 5 height 6
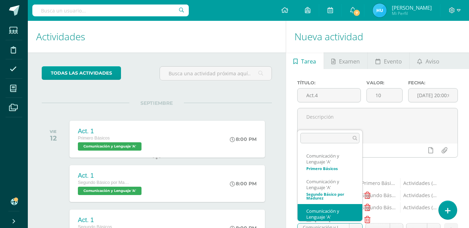
click at [355, 162] on body "Tarea asignada exitosamente Estudiantes Disciplina Asistencia Mis cursos Archiv…" at bounding box center [234, 114] width 469 height 228
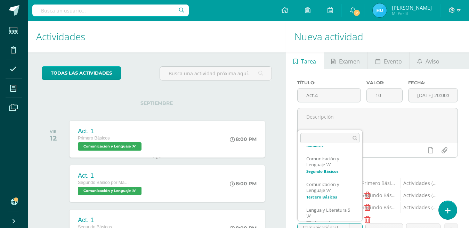
scroll to position [64, 0]
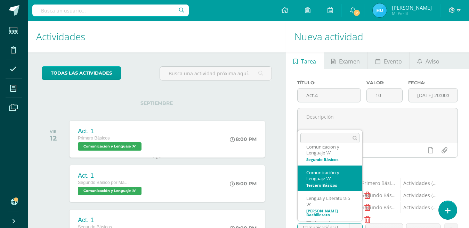
select select "20355"
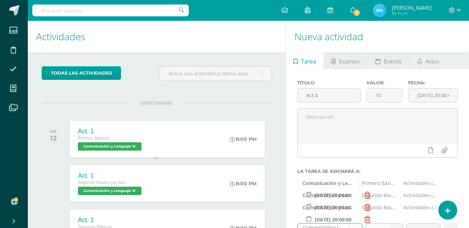
click at [395, 224] on b at bounding box center [396, 230] width 13 height 13
click at [396, 224] on b at bounding box center [396, 230] width 13 height 13
click at [396, 162] on body "Tarea asignada exitosamente Estudiantes Disciplina Asistencia Mis cursos Archiv…" at bounding box center [234, 114] width 469 height 228
select select "20362"
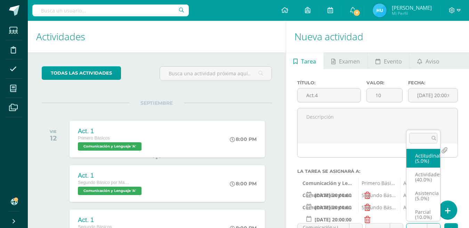
click at [434, 160] on body "Tarea asignada exitosamente Estudiantes Disciplina Asistencia Mis cursos Archiv…" at bounding box center [234, 114] width 469 height 228
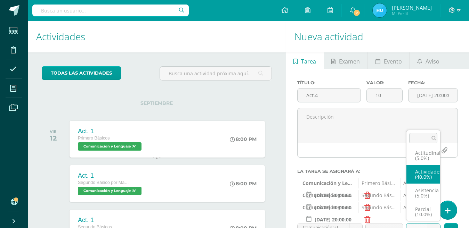
select select "21939"
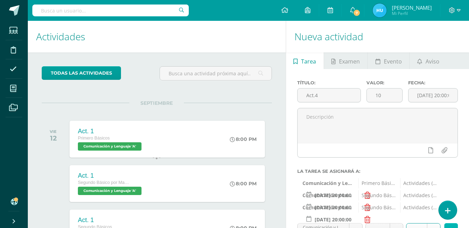
click at [448, 224] on button at bounding box center [451, 231] width 14 height 14
click at [356, 174] on body "Tarea asignada exitosamente Estudiantes Disciplina Asistencia Mis cursos Archiv…" at bounding box center [234, 114] width 469 height 228
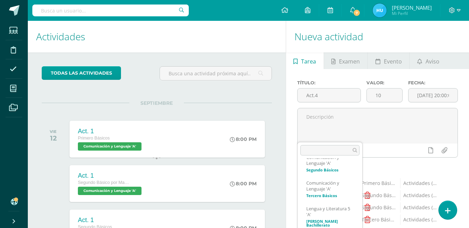
scroll to position [67, 0]
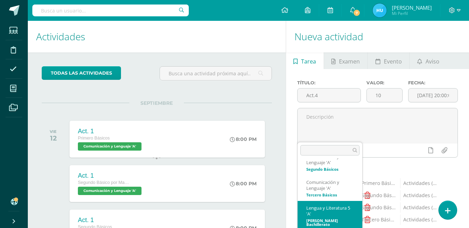
select select "20478"
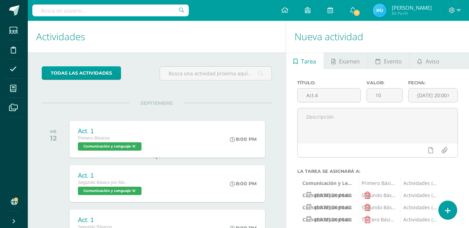
click at [397, 175] on body "Tarea asignada exitosamente Estudiantes Disciplina Asistencia Mis cursos Archiv…" at bounding box center [234, 114] width 469 height 228
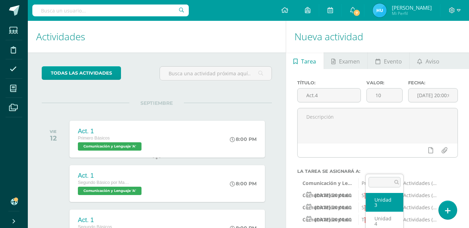
select select "20483"
click at [432, 172] on body "Tarea asignada exitosamente Estudiantes Disciplina Asistencia Mis cursos Archiv…" at bounding box center [234, 114] width 469 height 228
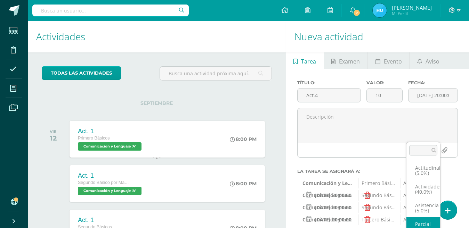
scroll to position [3, 0]
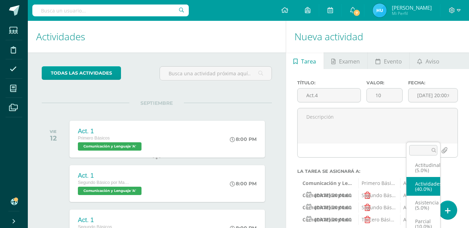
select select "21944"
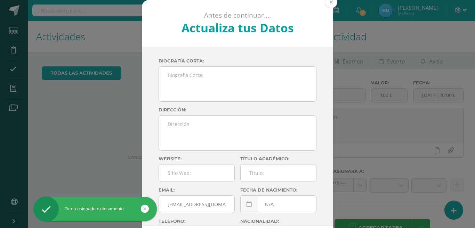
click at [328, 2] on button at bounding box center [331, 2] width 13 height 13
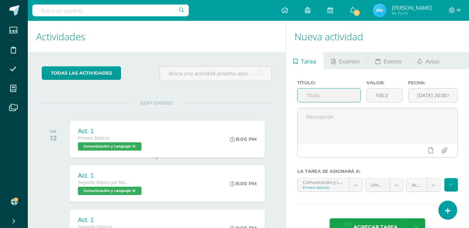
click at [340, 97] on input "text" at bounding box center [329, 96] width 63 height 14
type input "Asistencia"
click at [382, 95] on input "100.0" at bounding box center [384, 96] width 35 height 14
click at [389, 95] on input "100.0" at bounding box center [384, 96] width 35 height 14
type input "1"
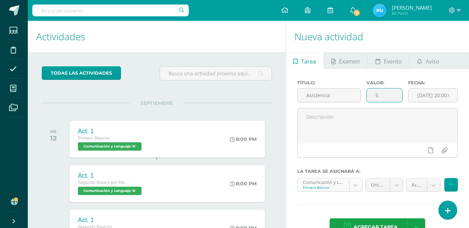
type input "5"
click at [353, 186] on body "Tarea asignada exitosamente Estudiantes Disciplina Asistencia Mis cursos Archiv…" at bounding box center [234, 114] width 469 height 228
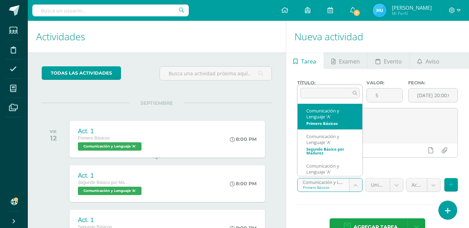
click at [353, 186] on body "Tarea asignada exitosamente Estudiantes Disciplina Asistencia Mis cursos Archiv…" at bounding box center [234, 114] width 469 height 228
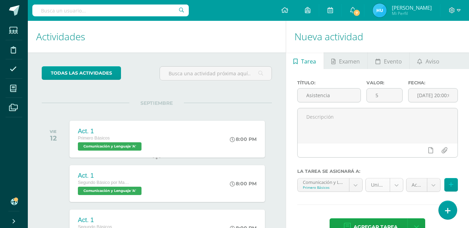
click at [396, 187] on body "Tarea asignada exitosamente Estudiantes Disciplina Asistencia Mis cursos Archiv…" at bounding box center [234, 114] width 469 height 228
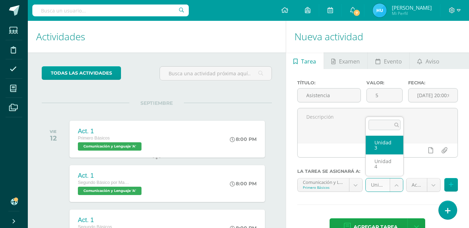
click at [397, 187] on body "Tarea asignada exitosamente Estudiantes Disciplina Asistencia Mis cursos Archiv…" at bounding box center [234, 114] width 469 height 228
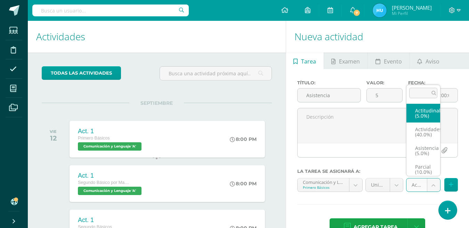
click at [430, 185] on body "Tarea asignada exitosamente Estudiantes Disciplina Asistencia Mis cursos Archiv…" at bounding box center [234, 114] width 469 height 228
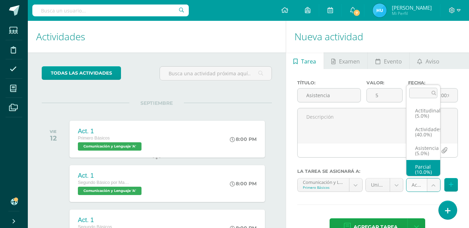
scroll to position [3, 0]
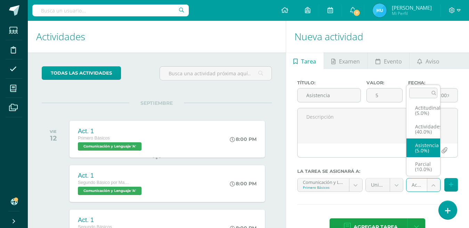
select select "21921"
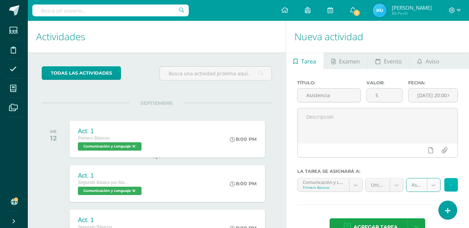
click at [451, 186] on icon at bounding box center [451, 185] width 5 height 6
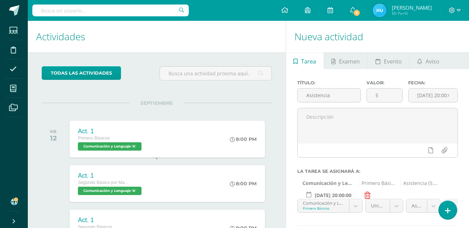
scroll to position [95, 0]
click at [354, 112] on body "Tarea asignada exitosamente Estudiantes Disciplina Asistencia Mis cursos Archiv…" at bounding box center [234, 114] width 469 height 228
select select "19830"
click at [433, 111] on body "Tarea asignada exitosamente Estudiantes Disciplina Asistencia Mis cursos Archiv…" at bounding box center [234, 114] width 469 height 228
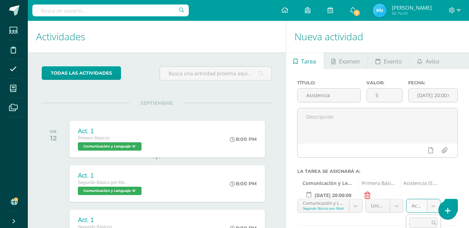
select select "21926"
click at [449, 203] on icon at bounding box center [451, 206] width 5 height 6
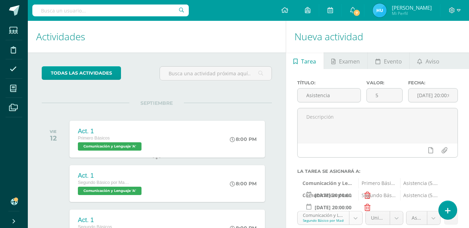
click at [355, 122] on body "Tarea asignada exitosamente Estudiantes Disciplina Asistencia Mis cursos Archiv…" at bounding box center [234, 114] width 469 height 228
select select "20160"
click at [433, 123] on body "Tarea asignada exitosamente Estudiantes Disciplina Asistencia Mis cursos Archiv…" at bounding box center [234, 114] width 469 height 228
select select "21931"
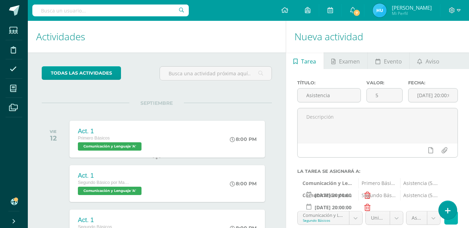
click at [450, 215] on icon at bounding box center [451, 218] width 5 height 6
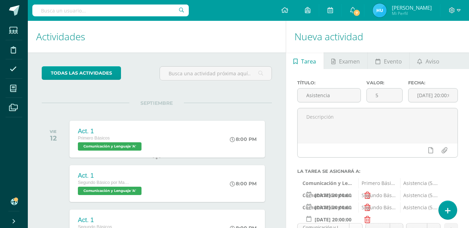
click at [358, 138] on body "Tarea asignada exitosamente Estudiantes Disciplina Asistencia Mis cursos Archiv…" at bounding box center [234, 114] width 469 height 228
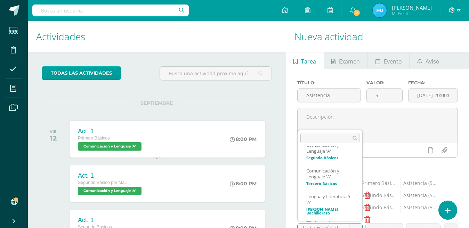
scroll to position [67, 0]
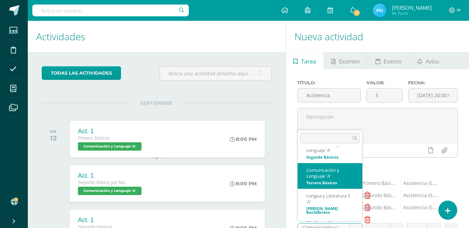
select select "20355"
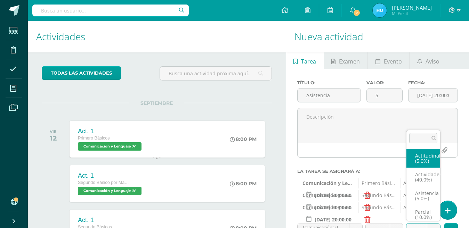
click at [434, 136] on body "Tarea asignada exitosamente Estudiantes Disciplina Asistencia Mis cursos Archiv…" at bounding box center [234, 114] width 469 height 228
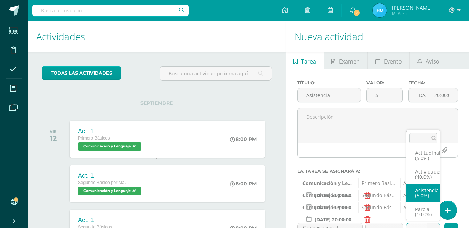
select select "21936"
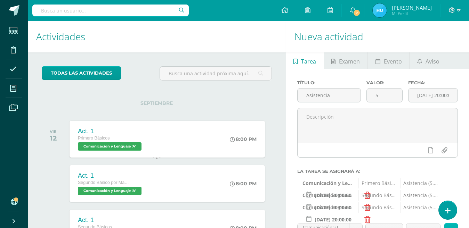
click at [450, 227] on icon at bounding box center [451, 230] width 5 height 6
click at [354, 149] on body "Tarea asignada exitosamente Estudiantes Disciplina Asistencia Mis cursos Archiv…" at bounding box center [234, 114] width 469 height 228
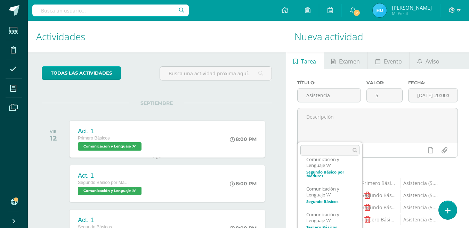
scroll to position [67, 0]
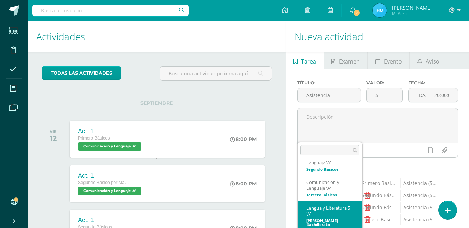
select select "20478"
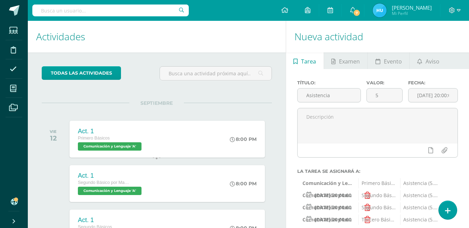
click at [397, 151] on body "Tarea asignada exitosamente Estudiantes Disciplina Asistencia Mis cursos Archiv…" at bounding box center [234, 114] width 469 height 228
select select "20483"
click at [435, 148] on body "Tarea asignada exitosamente Estudiantes Disciplina Asistencia Mis cursos Archiv…" at bounding box center [234, 114] width 469 height 228
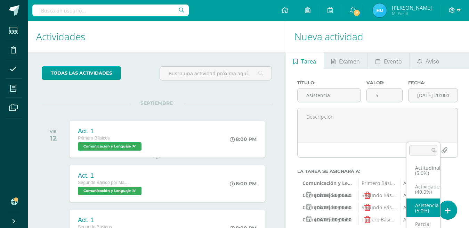
scroll to position [3, 0]
select select "21941"
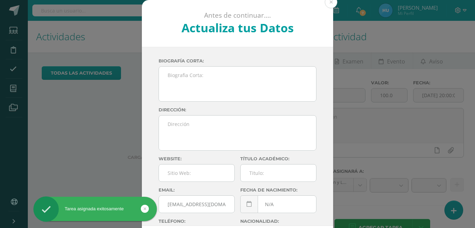
click at [331, 2] on button at bounding box center [331, 2] width 13 height 13
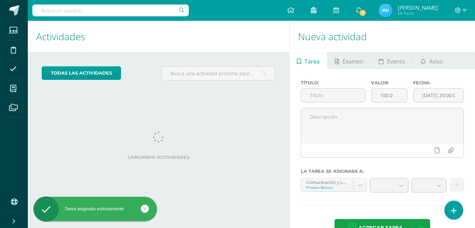
click at [325, 2] on link at bounding box center [313, 10] width 22 height 21
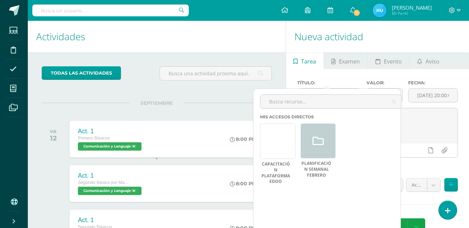
click at [411, 80] on div "Fecha: [DATE] 20:00:00" at bounding box center [432, 94] width 55 height 28
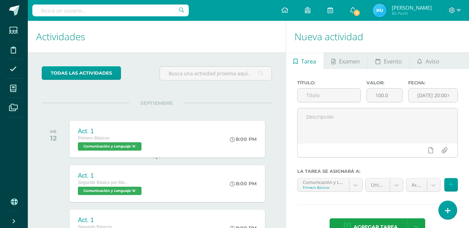
scroll to position [6, 0]
click at [344, 89] on input "text" at bounding box center [329, 96] width 63 height 14
type input "Actitudinal"
click at [393, 91] on input "100.0" at bounding box center [384, 96] width 35 height 14
type input "1"
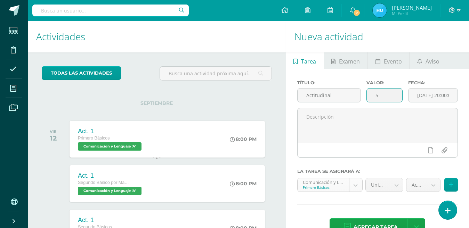
type input "5"
click at [353, 178] on body "Tarea asignada exitosamente Estudiantes Disciplina Asistencia Mis cursos Archiv…" at bounding box center [234, 114] width 469 height 228
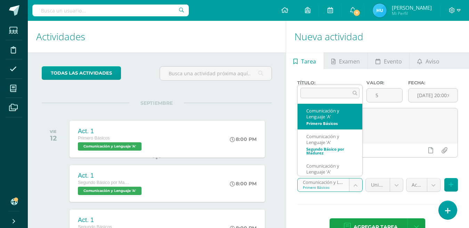
click at [353, 178] on body "Tarea asignada exitosamente Estudiantes Disciplina Asistencia Mis cursos Archiv…" at bounding box center [234, 114] width 469 height 228
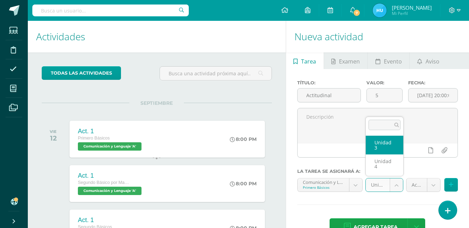
click at [397, 177] on body "Tarea asignada exitosamente Estudiantes Disciplina Asistencia Mis cursos Archiv…" at bounding box center [234, 114] width 469 height 228
select select "19882"
click at [432, 180] on body "Tarea asignada exitosamente Estudiantes Disciplina Asistencia Mis cursos Archiv…" at bounding box center [234, 114] width 469 height 228
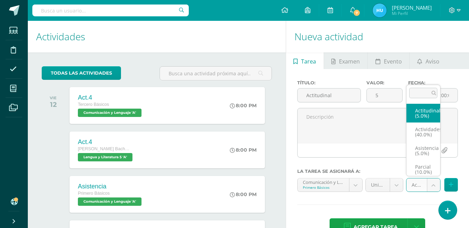
scroll to position [0, 0]
select select "21922"
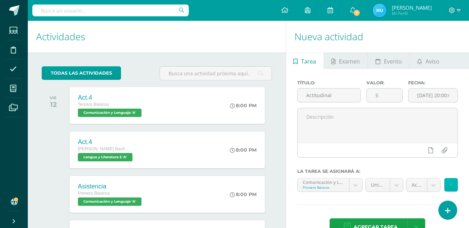
click at [451, 182] on icon at bounding box center [451, 185] width 5 height 6
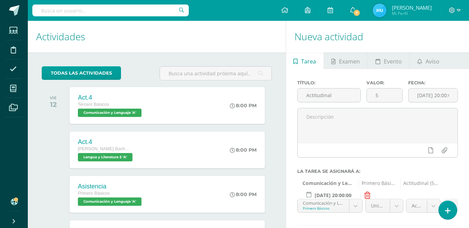
scroll to position [95, 0]
click at [354, 112] on body "Tarea asignada exitosamente Estudiantes Disciplina Asistencia Mis cursos Archiv…" at bounding box center [234, 114] width 469 height 228
select select "19830"
click at [396, 113] on body "Tarea asignada exitosamente Estudiantes Disciplina Asistencia Mis cursos Archiv…" at bounding box center [234, 114] width 469 height 228
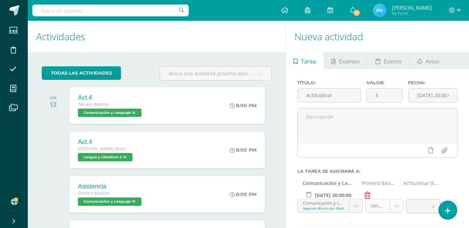
click at [396, 113] on body "Tarea asignada exitosamente Estudiantes Disciplina Asistencia Mis cursos Archiv…" at bounding box center [234, 114] width 469 height 228
click at [434, 200] on b at bounding box center [433, 206] width 13 height 13
click at [434, 111] on body "Tarea asignada exitosamente Estudiantes Disciplina Asistencia Mis cursos Archiv…" at bounding box center [234, 114] width 469 height 228
select select "21927"
click at [448, 199] on button at bounding box center [451, 206] width 14 height 14
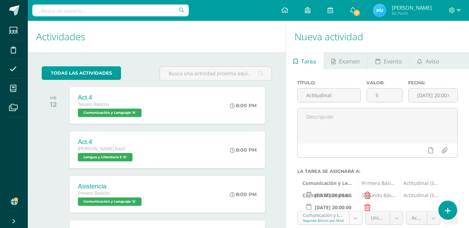
click at [353, 124] on body "Tarea asignada exitosamente Estudiantes Disciplina Asistencia Mis cursos Archiv…" at bounding box center [234, 114] width 469 height 228
select select "20160"
click at [395, 123] on body "Tarea asignada exitosamente Estudiantes Disciplina Asistencia Mis cursos Archiv…" at bounding box center [234, 114] width 469 height 228
click at [435, 119] on body "Tarea asignada exitosamente Estudiantes Disciplina Asistencia Mis cursos Archiv…" at bounding box center [234, 114] width 469 height 228
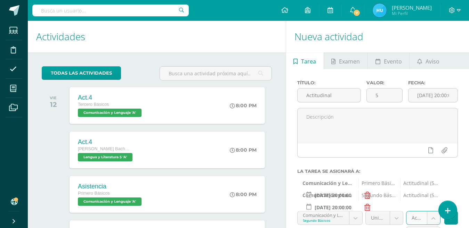
select select "21932"
click at [451, 215] on icon at bounding box center [451, 218] width 5 height 6
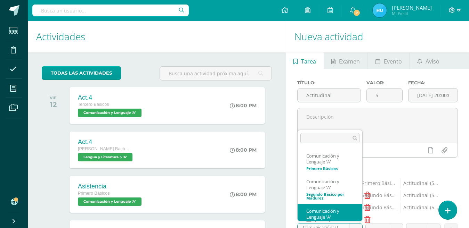
click at [356, 137] on body "Tarea asignada exitosamente Estudiantes Disciplina Asistencia Mis cursos Archiv…" at bounding box center [234, 114] width 469 height 228
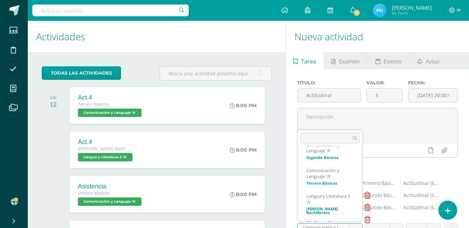
scroll to position [67, 0]
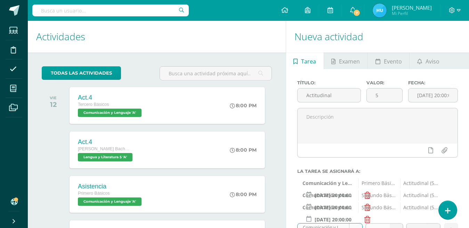
click at [396, 224] on b at bounding box center [396, 230] width 13 height 13
click at [396, 136] on body "Tarea asignada exitosamente Estudiantes Disciplina Asistencia Mis cursos Archiv…" at bounding box center [234, 114] width 469 height 228
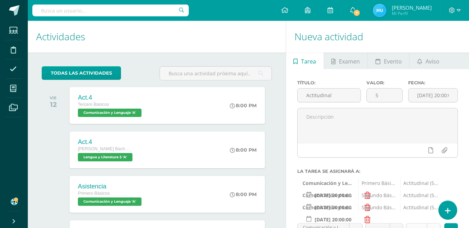
click at [435, 136] on body "Tarea asignada exitosamente Estudiantes Disciplina Asistencia Mis cursos Archiv…" at bounding box center [234, 114] width 469 height 228
click at [448, 136] on body "Tarea asignada exitosamente Estudiantes Disciplina Asistencia Mis cursos Archiv…" at bounding box center [234, 114] width 469 height 228
click at [449, 227] on icon at bounding box center [451, 230] width 5 height 6
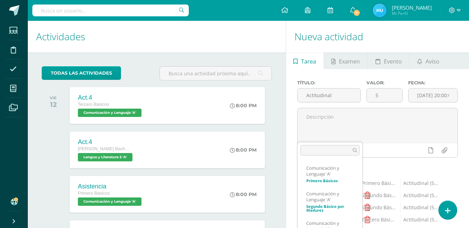
click at [353, 149] on body "Tarea asignada exitosamente Estudiantes Disciplina Asistencia Mis cursos Archiv…" at bounding box center [234, 114] width 469 height 228
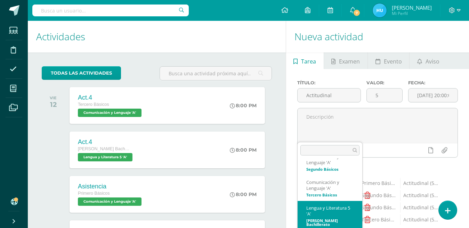
select select "20478"
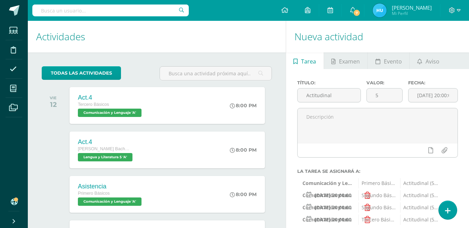
click at [399, 148] on body "Tarea asignada exitosamente Estudiantes Disciplina Asistencia Mis cursos Archiv…" at bounding box center [234, 114] width 469 height 228
click at [431, 146] on body "Tarea asignada exitosamente Estudiantes Disciplina Asistencia Mis cursos Archiv…" at bounding box center [234, 114] width 469 height 228
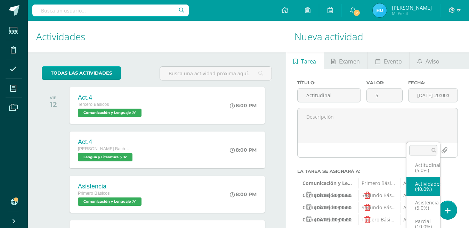
scroll to position [0, 0]
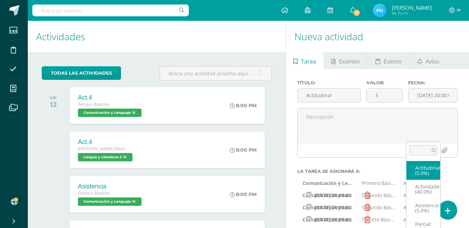
select select "21942"
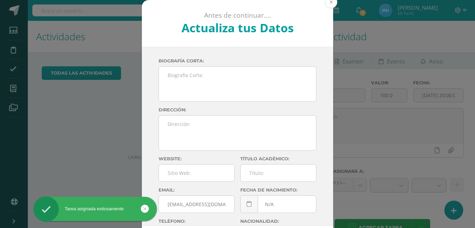
click at [330, 2] on button at bounding box center [331, 2] width 13 height 13
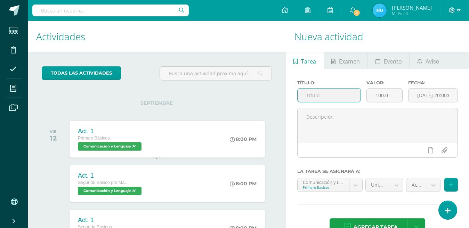
click at [331, 92] on input "text" at bounding box center [329, 96] width 63 height 14
type input "Parcial"
click at [391, 97] on input "100.0" at bounding box center [384, 96] width 35 height 14
type input "1"
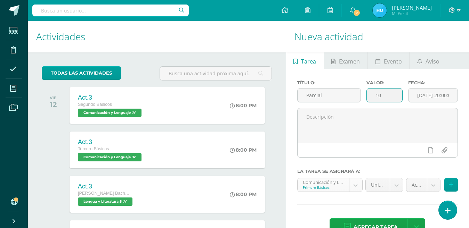
type input "10"
click at [355, 187] on body "Tarea asignada exitosamente Estudiantes Disciplina Asistencia Mis cursos Archiv…" at bounding box center [234, 114] width 469 height 228
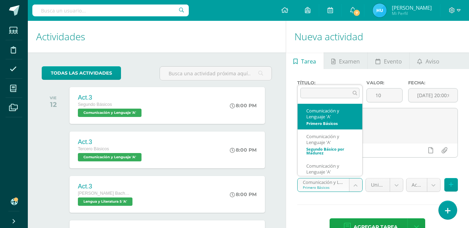
click at [355, 187] on body "Tarea asignada exitosamente Estudiantes Disciplina Asistencia Mis cursos Archiv…" at bounding box center [234, 114] width 469 height 228
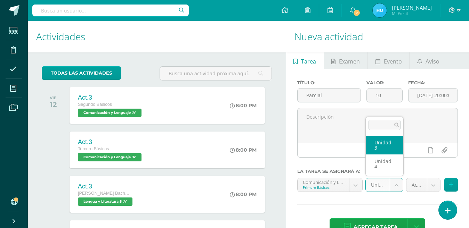
click at [398, 184] on body "Tarea asignada exitosamente Estudiantes Disciplina Asistencia Mis cursos Archiv…" at bounding box center [234, 114] width 469 height 228
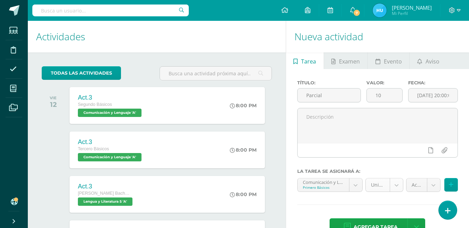
click at [398, 184] on body "Tarea asignada exitosamente Estudiantes Disciplina Asistencia Mis cursos Archiv…" at bounding box center [234, 114] width 469 height 228
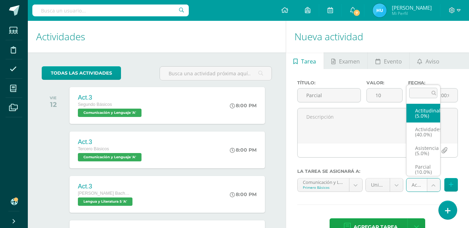
click at [428, 183] on body "Tarea asignada exitosamente Estudiantes Disciplina Asistencia Mis cursos Archiv…" at bounding box center [234, 114] width 469 height 228
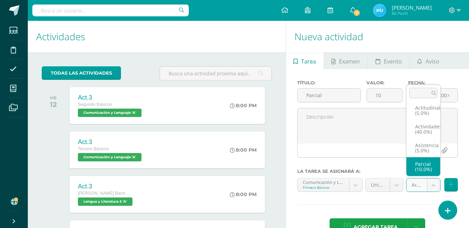
select select "21923"
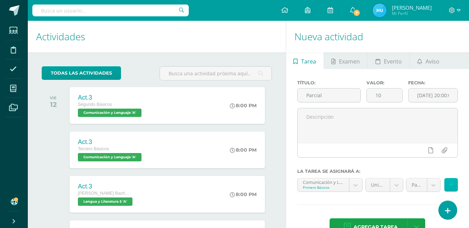
click at [451, 185] on icon at bounding box center [451, 185] width 5 height 6
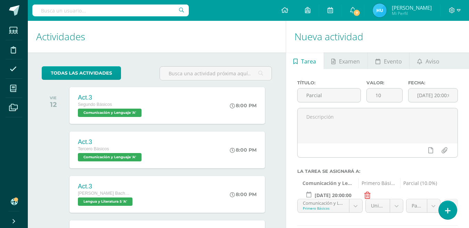
scroll to position [125, 0]
click at [356, 83] on body "Tarea asignada exitosamente Estudiantes Disciplina Asistencia Mis cursos Archiv…" at bounding box center [234, 114] width 469 height 228
select select "19830"
click at [396, 81] on body "Tarea asignada exitosamente Estudiantes Disciplina Asistencia Mis cursos Archiv…" at bounding box center [234, 114] width 469 height 228
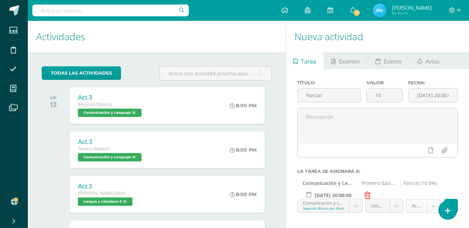
click at [432, 83] on body "Tarea asignada exitosamente Estudiantes Disciplina Asistencia Mis cursos Archiv…" at bounding box center [234, 114] width 469 height 228
select select "21928"
click at [450, 203] on icon at bounding box center [451, 206] width 5 height 6
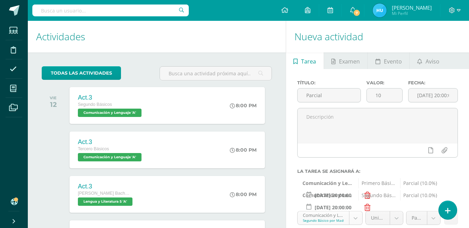
click at [354, 94] on body "Tarea asignada exitosamente Estudiantes Disciplina Asistencia Mis cursos Archiv…" at bounding box center [234, 114] width 469 height 228
select select "20160"
click at [396, 212] on b at bounding box center [396, 218] width 13 height 13
click at [396, 93] on body "Tarea asignada exitosamente Estudiantes Disciplina Asistencia Mis cursos Archiv…" at bounding box center [234, 114] width 469 height 228
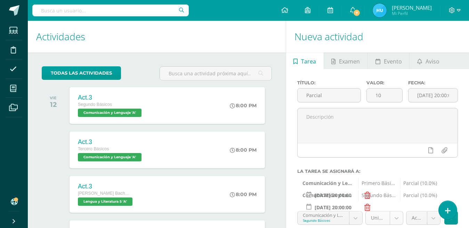
click at [396, 93] on body "Tarea asignada exitosamente Estudiantes Disciplina Asistencia Mis cursos Archiv…" at bounding box center [234, 114] width 469 height 228
click at [433, 94] on body "Tarea asignada exitosamente Estudiantes Disciplina Asistencia Mis cursos Archiv…" at bounding box center [234, 114] width 469 height 228
select select "21933"
click at [450, 215] on icon at bounding box center [451, 218] width 5 height 6
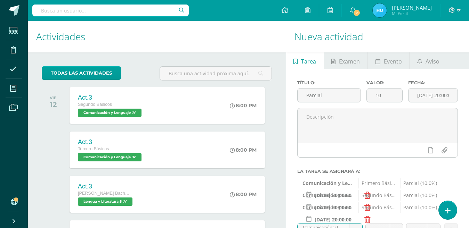
click at [353, 104] on body "Tarea asignada exitosamente Estudiantes Disciplina Asistencia Mis cursos Archiv…" at bounding box center [234, 114] width 469 height 228
select select "20355"
click at [396, 105] on body "Tarea asignada exitosamente Estudiantes Disciplina Asistencia Mis cursos Archiv…" at bounding box center [234, 114] width 469 height 228
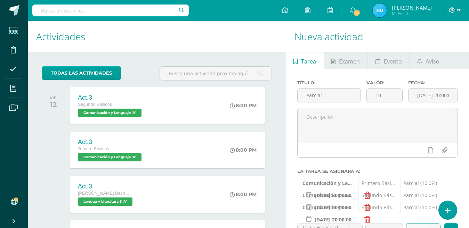
click at [435, 107] on body "Tarea asignada exitosamente Estudiantes Disciplina Asistencia Mis cursos Archiv…" at bounding box center [234, 114] width 469 height 228
select select "21938"
click at [449, 227] on icon at bounding box center [451, 230] width 5 height 6
click at [354, 118] on body "Tarea asignada exitosamente Estudiantes Disciplina Asistencia Mis cursos Archiv…" at bounding box center [234, 114] width 469 height 228
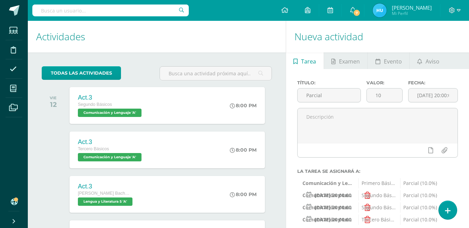
scroll to position [67, 0]
select select "20478"
click at [397, 115] on body "Tarea asignada exitosamente Estudiantes Disciplina Asistencia Mis cursos Archiv…" at bounding box center [234, 114] width 469 height 228
click at [435, 117] on body "Tarea asignada exitosamente Estudiantes Disciplina Asistencia Mis cursos Archiv…" at bounding box center [234, 114] width 469 height 228
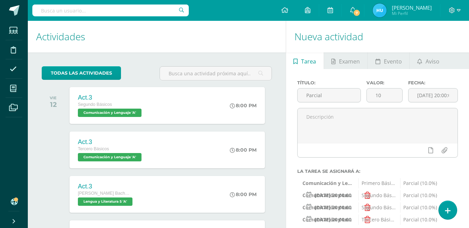
scroll to position [3, 0]
select select "21943"
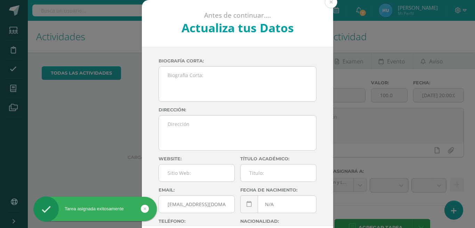
scroll to position [21, 0]
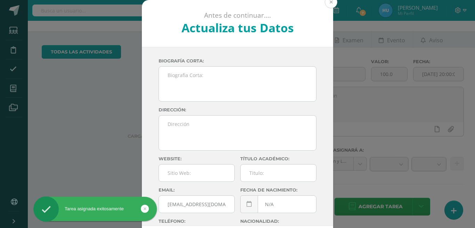
click at [328, 2] on button at bounding box center [331, 2] width 13 height 13
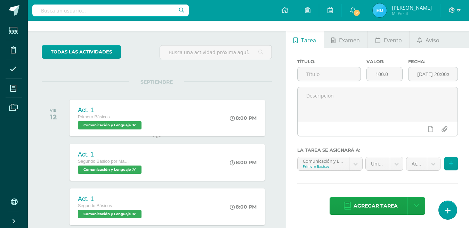
scroll to position [0, 0]
click at [332, 81] on input "text" at bounding box center [329, 74] width 63 height 14
type input "Prueba Objetiva"
click at [389, 81] on input "100.0" at bounding box center [384, 74] width 35 height 14
type input "1"
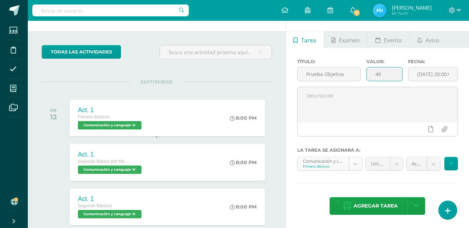
type input "40"
click at [355, 187] on body "Tarea asignada exitosamente Estudiantes Disciplina Asistencia Mis cursos Archiv…" at bounding box center [234, 93] width 469 height 228
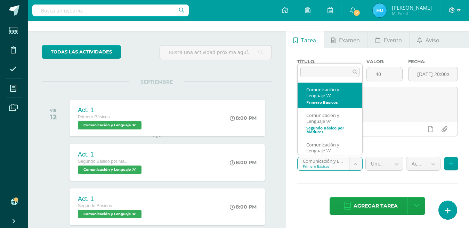
click at [355, 187] on body "Tarea asignada exitosamente Estudiantes Disciplina Asistencia Mis cursos Archiv…" at bounding box center [234, 93] width 469 height 228
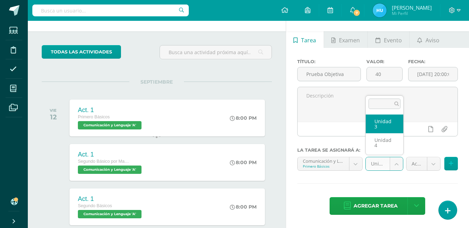
click at [398, 186] on body "Tarea asignada exitosamente Estudiantes Disciplina Asistencia Mis cursos Archiv…" at bounding box center [234, 93] width 469 height 228
click at [428, 188] on body "Tarea asignada exitosamente Estudiantes Disciplina Asistencia Mis cursos Archiv…" at bounding box center [234, 93] width 469 height 228
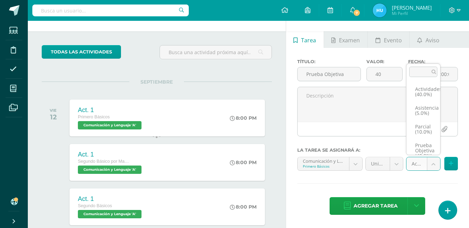
scroll to position [30, 0]
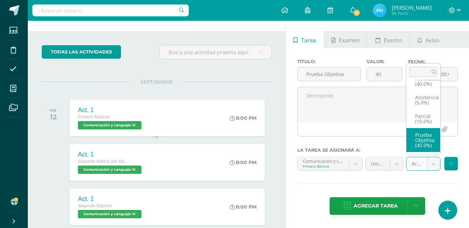
select select "21920"
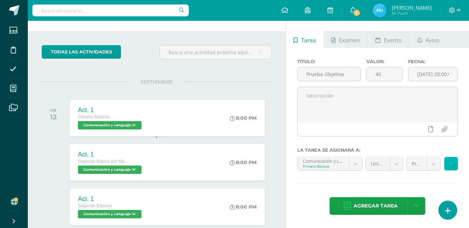
click at [452, 167] on icon at bounding box center [451, 164] width 5 height 6
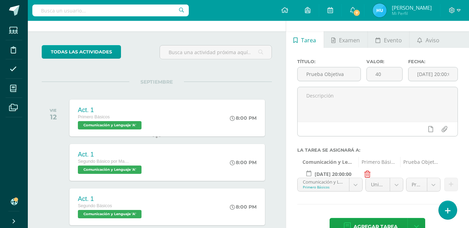
scroll to position [135, 0]
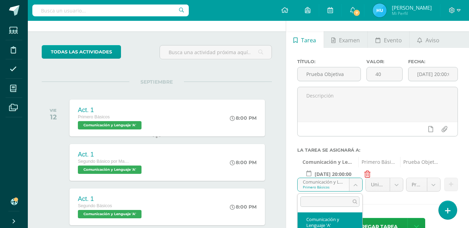
click at [356, 72] on body "Tarea asignada exitosamente Estudiantes Disciplina Asistencia Mis cursos Archiv…" at bounding box center [234, 93] width 469 height 228
select select "19830"
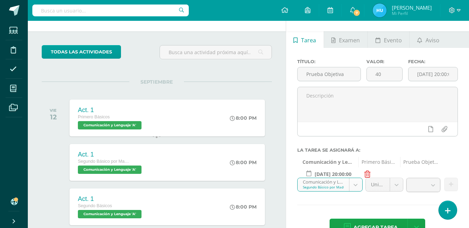
click at [395, 72] on body "Tarea asignada exitosamente Estudiantes Disciplina Asistencia Mis cursos Archiv…" at bounding box center [234, 93] width 469 height 228
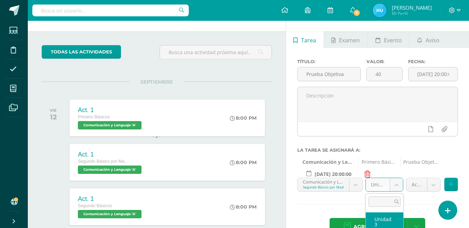
select select "19837"
click at [433, 72] on body "Tarea asignada exitosamente Estudiantes Disciplina Asistencia Mis cursos Archiv…" at bounding box center [234, 93] width 469 height 228
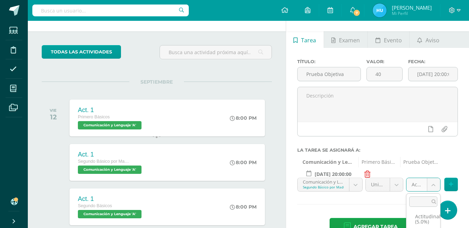
scroll to position [30, 0]
select select "21925"
click at [449, 182] on icon at bounding box center [451, 185] width 5 height 6
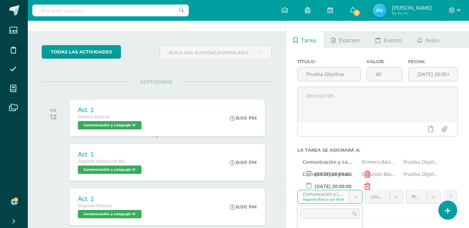
click at [357, 84] on body "Tarea asignada exitosamente Estudiantes Disciplina Asistencia Mis cursos Archiv…" at bounding box center [234, 93] width 469 height 228
select select "20160"
click at [432, 84] on body "Tarea asignada exitosamente Estudiantes Disciplina Asistencia Mis cursos Archiv…" at bounding box center [234, 93] width 469 height 228
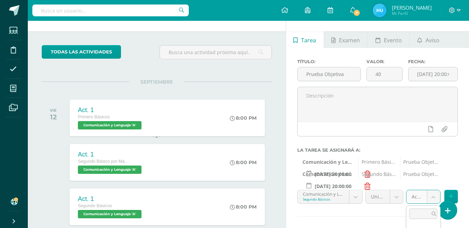
scroll to position [30, 0]
select select "21930"
click at [451, 194] on icon at bounding box center [451, 197] width 5 height 6
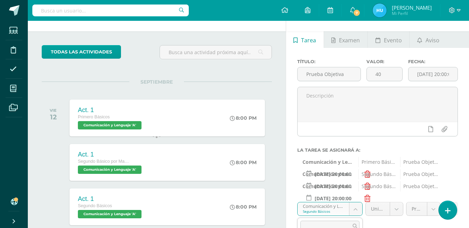
click at [357, 97] on body "Tarea asignada exitosamente Estudiantes Disciplina Asistencia Mis cursos Archiv…" at bounding box center [234, 93] width 469 height 228
select select "20355"
click at [398, 95] on body "Tarea asignada exitosamente Estudiantes Disciplina Asistencia Mis cursos Archiv…" at bounding box center [234, 93] width 469 height 228
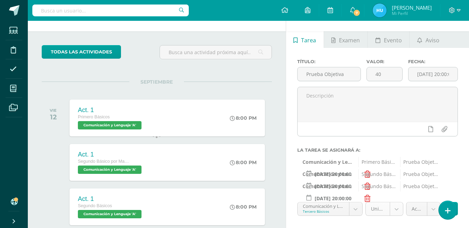
click at [398, 95] on body "Tarea asignada exitosamente Estudiantes Disciplina Asistencia Mis cursos Archiv…" at bounding box center [234, 93] width 469 height 228
click at [436, 97] on body "Tarea asignada exitosamente Estudiantes Disciplina Asistencia Mis cursos Archiv…" at bounding box center [234, 93] width 469 height 228
select select "21935"
click at [451, 202] on button at bounding box center [451, 209] width 14 height 14
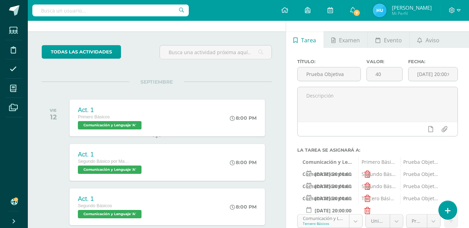
click at [355, 109] on body "Tarea asignada exitosamente Estudiantes Disciplina Asistencia Mis cursos Archiv…" at bounding box center [234, 93] width 469 height 228
select select "20478"
click at [399, 106] on body "Tarea asignada exitosamente Estudiantes Disciplina Asistencia Mis cursos Archiv…" at bounding box center [234, 93] width 469 height 228
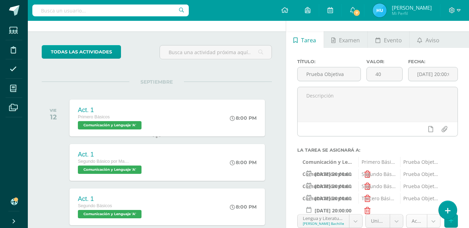
click at [432, 106] on body "Tarea asignada exitosamente Estudiantes Disciplina Asistencia Mis cursos Archiv…" at bounding box center [234, 93] width 469 height 228
select select "21940"
click at [451, 218] on icon at bounding box center [451, 221] width 5 height 6
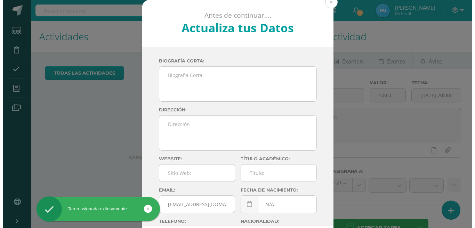
scroll to position [54, 0]
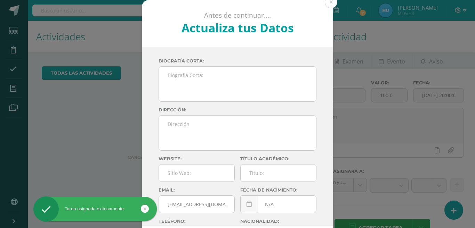
click at [330, 2] on button at bounding box center [331, 2] width 13 height 13
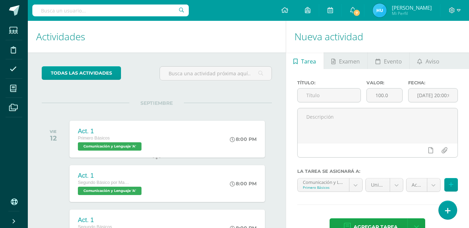
scroll to position [0, 0]
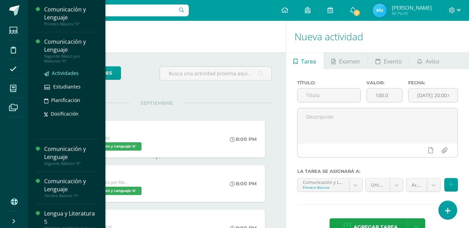
click at [65, 74] on span "Actividades" at bounding box center [65, 73] width 27 height 7
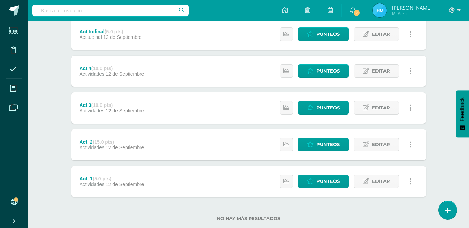
scroll to position [199, 0]
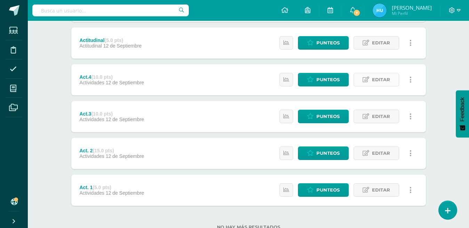
click at [381, 79] on span "Editar" at bounding box center [381, 79] width 18 height 13
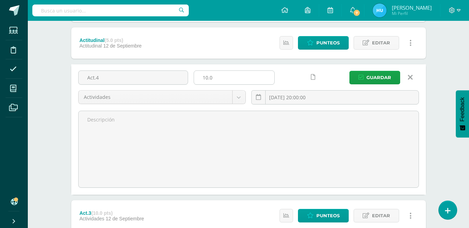
click at [227, 80] on input "10.0" at bounding box center [234, 78] width 80 height 14
type input "1"
type input "5"
click at [157, 79] on input "Act.4" at bounding box center [133, 78] width 109 height 14
click at [157, 79] on input "Act.4 U" at bounding box center [133, 78] width 109 height 14
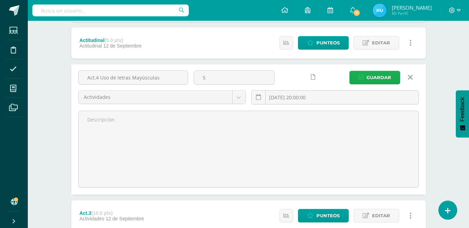
type input "Act.4 Uso de letras Mayúsculas"
click at [368, 74] on span "Guardar" at bounding box center [378, 77] width 25 height 13
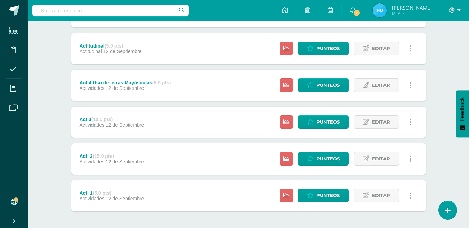
scroll to position [203, 0]
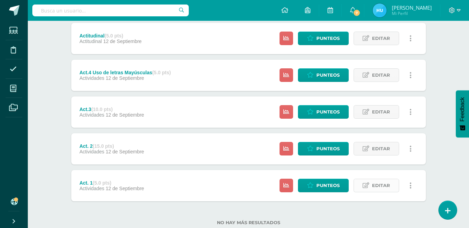
click at [376, 184] on span "Editar" at bounding box center [381, 185] width 18 height 13
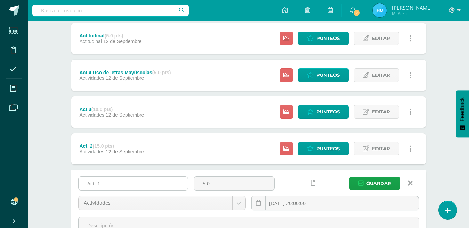
click at [179, 184] on input "Act. 1" at bounding box center [133, 184] width 109 height 14
type input "Act. 1 Separador de bumestre"
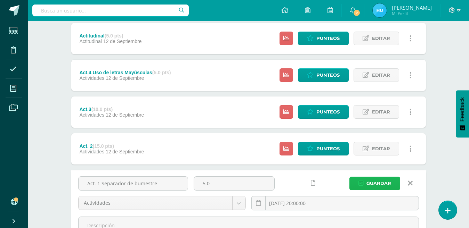
click at [370, 182] on span "Guardar" at bounding box center [378, 183] width 25 height 13
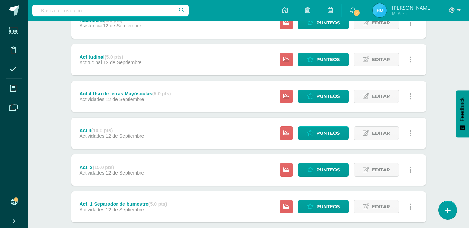
scroll to position [189, 0]
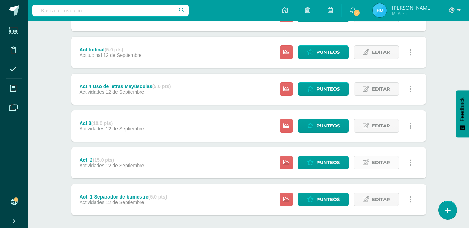
click at [378, 162] on span "Editar" at bounding box center [381, 162] width 18 height 13
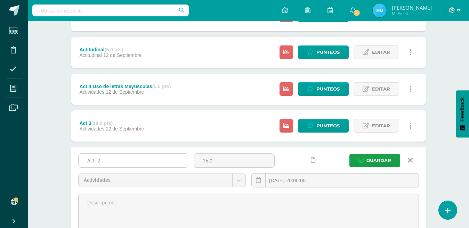
click at [166, 156] on input "Act. 2" at bounding box center [133, 161] width 109 height 14
type input "Act. 2 Actividad de Lectura Recreativa"
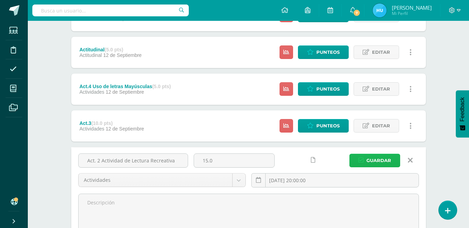
click at [379, 163] on span "Guardar" at bounding box center [378, 160] width 25 height 13
click at [379, 161] on span "Guardar" at bounding box center [378, 160] width 25 height 13
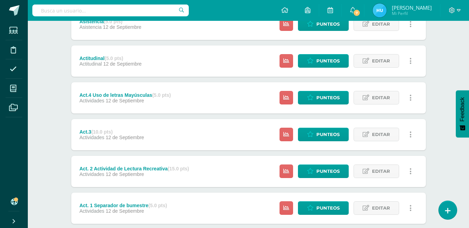
scroll to position [198, 0]
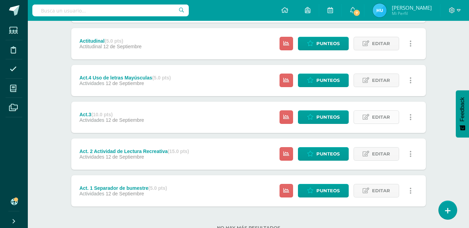
click at [380, 117] on span "Editar" at bounding box center [381, 117] width 18 height 13
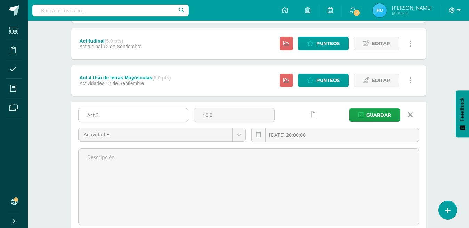
click at [152, 117] on input "Act.3" at bounding box center [133, 115] width 109 height 14
type input "Act.3 Hoja de ejercicios de siglas y acrónimos"
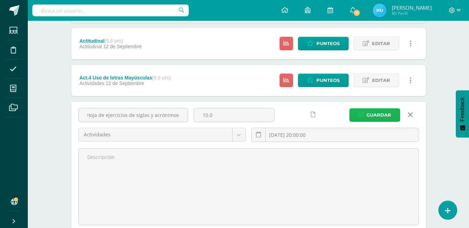
click at [377, 116] on span "Guardar" at bounding box center [378, 115] width 25 height 13
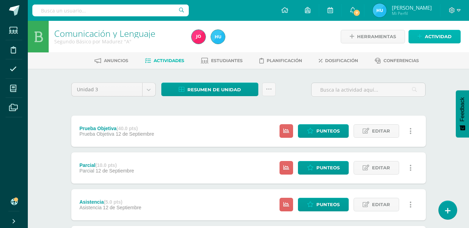
click at [444, 39] on span "Actividad" at bounding box center [438, 36] width 27 height 13
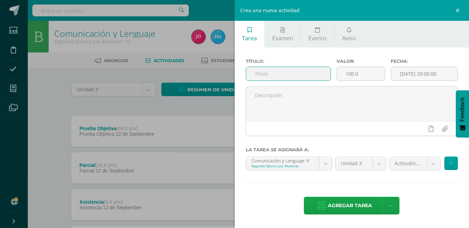
click at [314, 76] on input "text" at bounding box center [288, 74] width 84 height 14
type input "Act. 5"
click at [358, 76] on input "100.0" at bounding box center [361, 74] width 48 height 14
type input "1"
type input "5"
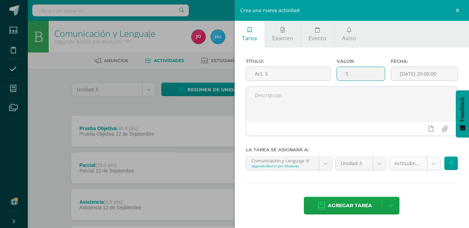
click at [433, 165] on body "La tarea Act.3 Hoja de ejercicios de siglas y acrónimos fue editada exitosament…" at bounding box center [234, 225] width 469 height 451
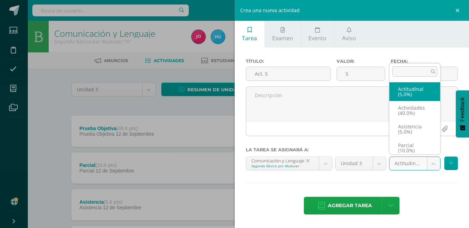
scroll to position [3, 0]
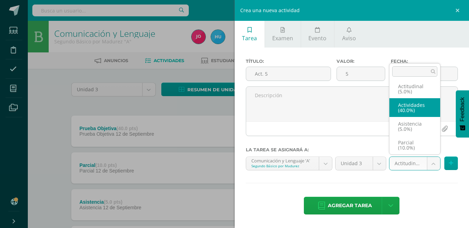
select select "21929"
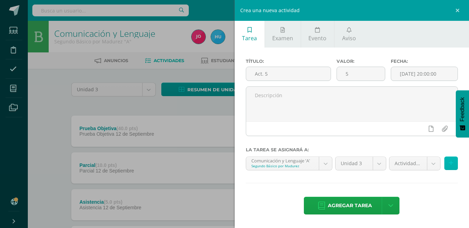
click at [449, 164] on icon at bounding box center [451, 164] width 5 height 6
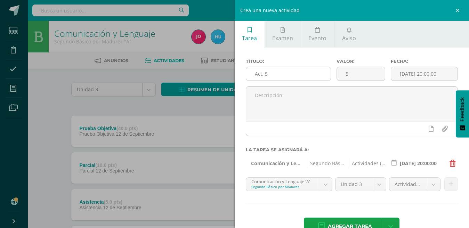
click at [292, 73] on input "Act. 5" at bounding box center [288, 74] width 84 height 14
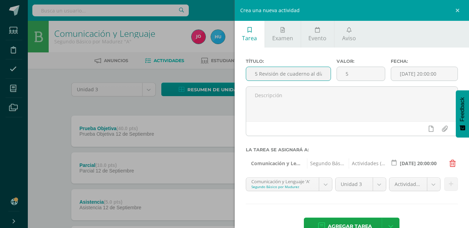
scroll to position [0, 14]
type input "Act. 5 Revisión de cuaderno al día"
click at [352, 225] on span "Agregar tarea" at bounding box center [350, 226] width 44 height 17
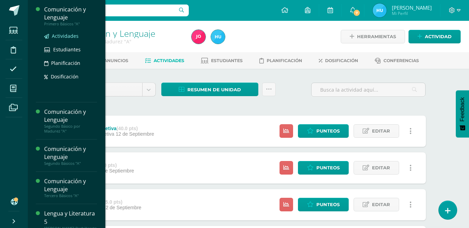
click at [60, 38] on span "Actividades" at bounding box center [65, 36] width 27 height 7
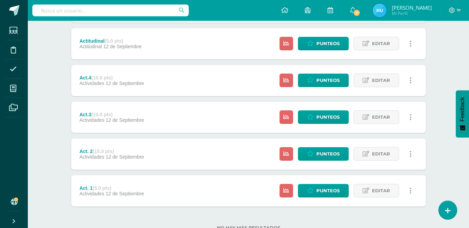
scroll to position [199, 0]
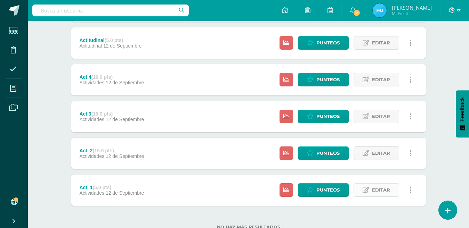
click at [381, 190] on span "Editar" at bounding box center [381, 190] width 18 height 13
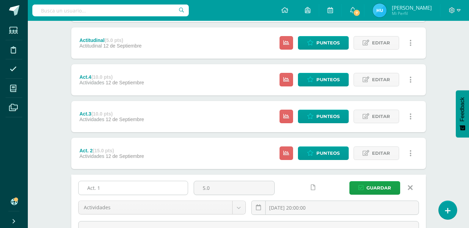
click at [175, 189] on input "Act. 1" at bounding box center [133, 188] width 109 height 14
type input "Act. 1 Separador de bimestre"
click at [373, 188] on span "Guardar" at bounding box center [378, 188] width 25 height 13
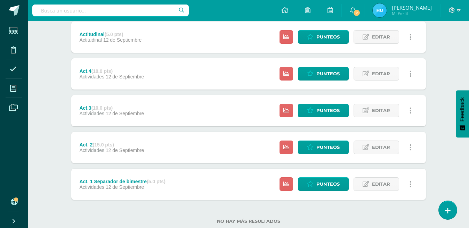
scroll to position [223, 0]
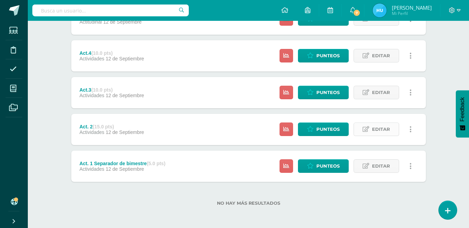
click span "Editar"
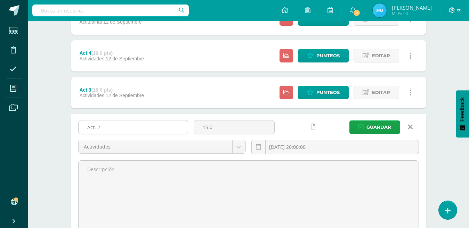
click input "Act. 2"
type input "Act. 2 Actividad de Lectura Recreativa"
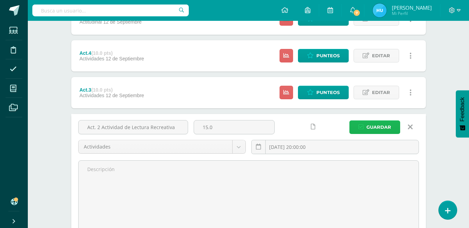
click span "Guardar"
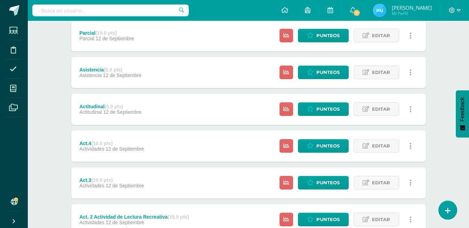
scroll to position [223, 0]
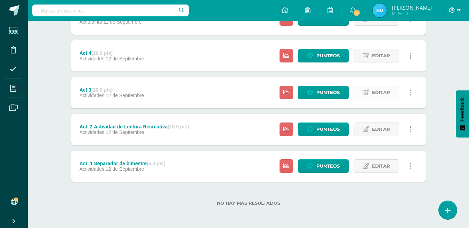
click at [377, 92] on span "Editar" at bounding box center [381, 92] width 18 height 13
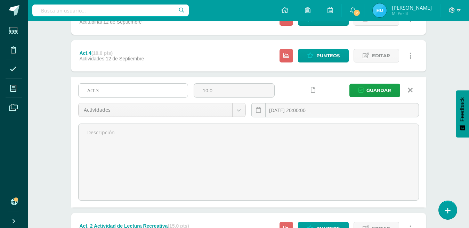
click at [168, 88] on input "Act.3" at bounding box center [133, 91] width 109 height 14
type input "Act.3 Juego de Basta, uso de letras mayúsculas"
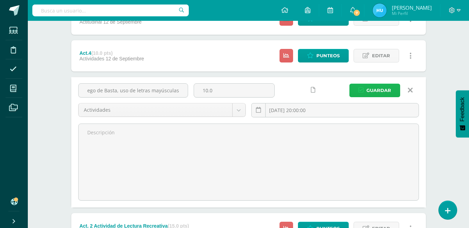
click at [375, 91] on span "Guardar" at bounding box center [378, 90] width 25 height 13
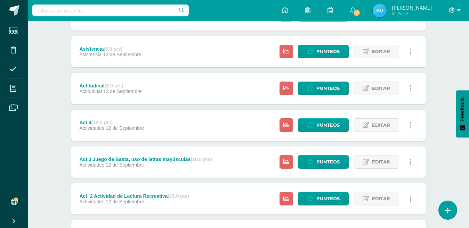
scroll to position [159, 0]
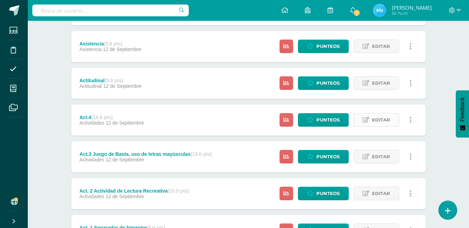
click at [377, 122] on span "Editar" at bounding box center [381, 120] width 18 height 13
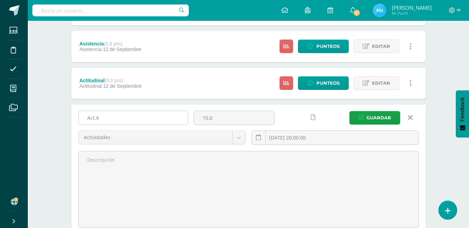
click at [166, 118] on input "Act.4" at bounding box center [133, 118] width 109 height 14
type input "Act.4 Hoja de trabajo de siglas y acrónimos"
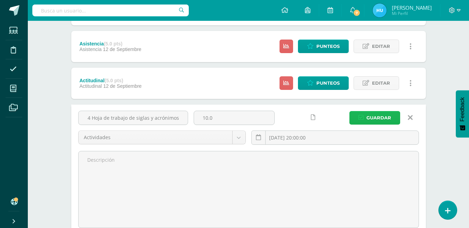
click at [379, 118] on span "Guardar" at bounding box center [378, 118] width 25 height 13
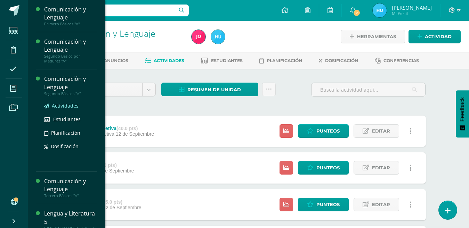
click at [60, 105] on span "Actividades" at bounding box center [65, 106] width 27 height 7
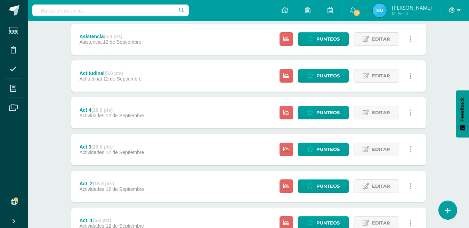
scroll to position [223, 0]
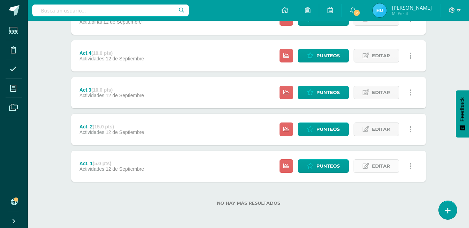
click at [382, 166] on span "Editar" at bounding box center [381, 166] width 18 height 13
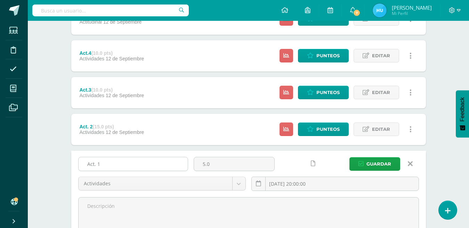
click at [167, 162] on input "Act. 1" at bounding box center [133, 164] width 109 height 14
type input "Act. 1 Separador de bimestre"
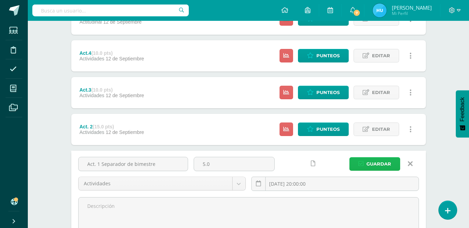
click at [382, 167] on span "Guardar" at bounding box center [378, 164] width 25 height 13
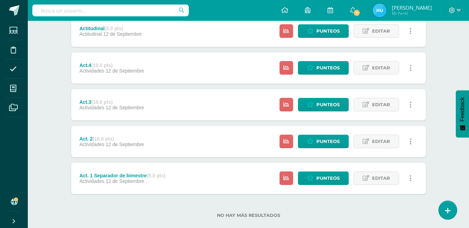
scroll to position [216, 0]
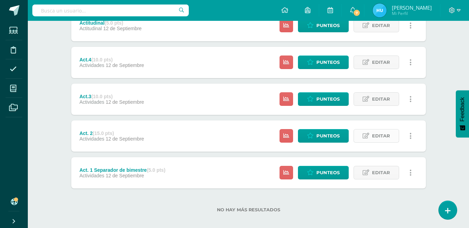
click at [376, 136] on span "Editar" at bounding box center [381, 136] width 18 height 13
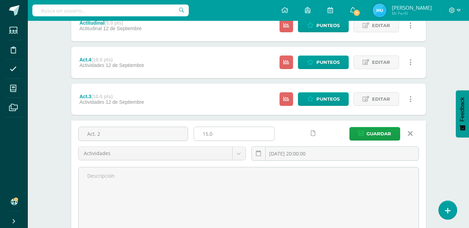
click at [215, 135] on input "15.0" at bounding box center [234, 134] width 80 height 14
type input "1"
type input "5"
click at [168, 134] on input "Act. 2" at bounding box center [133, 134] width 109 height 14
type input "Act. 2 Medios de comunicación masiva"
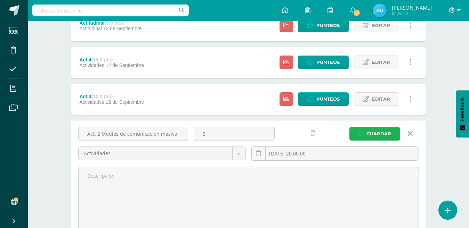
click at [378, 136] on span "Guardar" at bounding box center [378, 134] width 25 height 13
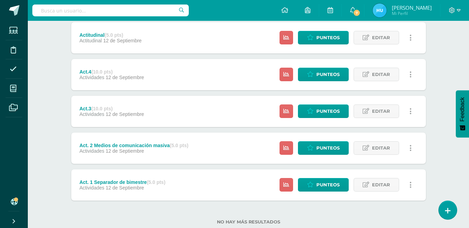
scroll to position [207, 0]
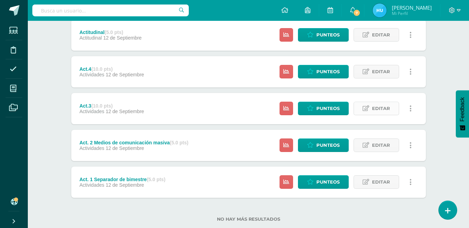
click at [384, 107] on span "Editar" at bounding box center [381, 108] width 18 height 13
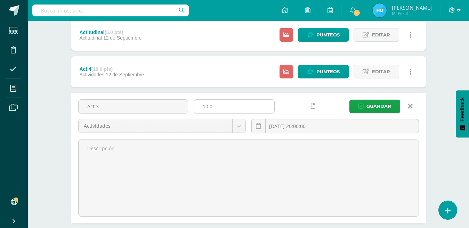
click at [218, 104] on input "10.0" at bounding box center [234, 107] width 80 height 14
type input "1"
type input "5"
click at [118, 107] on input "Act.3" at bounding box center [133, 107] width 109 height 14
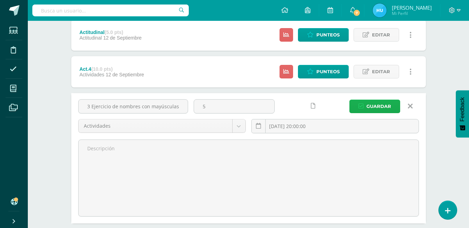
type input "Act.3 Ejercicio de nombres con mayúsculas"
click at [379, 104] on span "Guardar" at bounding box center [378, 106] width 25 height 13
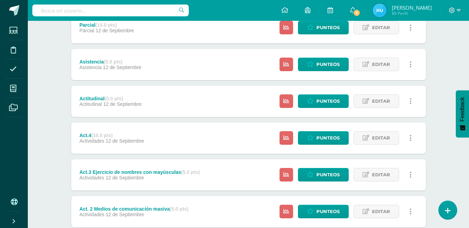
scroll to position [142, 0]
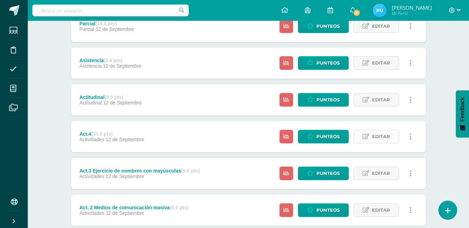
click at [387, 137] on span "Editar" at bounding box center [381, 136] width 18 height 13
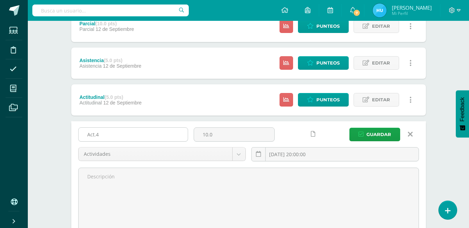
click at [168, 136] on input "Act.4" at bounding box center [133, 135] width 109 height 14
type input "Act.4 Actividad de lectura recreativa"
click at [219, 132] on input "10.0" at bounding box center [234, 135] width 80 height 14
type input "15"
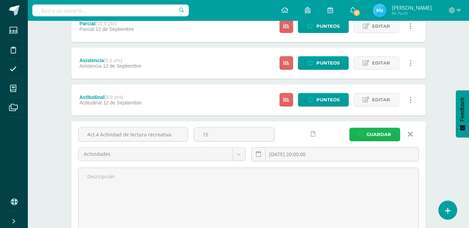
click at [380, 135] on span "Guardar" at bounding box center [378, 134] width 25 height 13
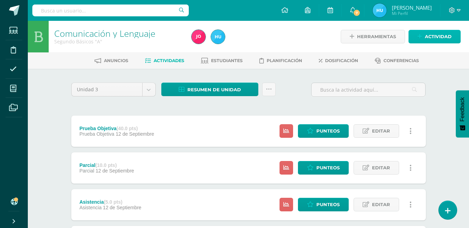
click at [449, 36] on span "Actividad" at bounding box center [438, 36] width 27 height 13
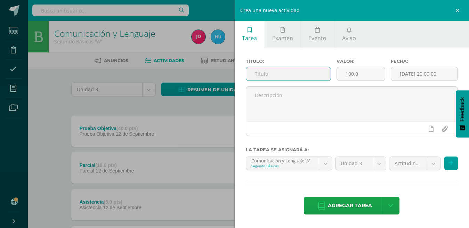
click at [323, 71] on input "text" at bounding box center [288, 74] width 84 height 14
type input "Act. 5 Tarea de cuadro sinóptico y mapa conceptual"
click at [361, 73] on input "100.0" at bounding box center [361, 74] width 48 height 14
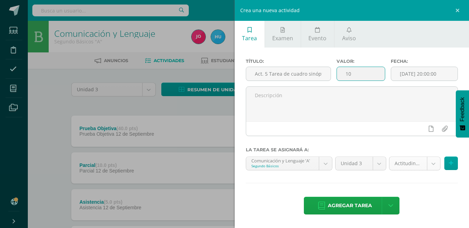
type input "10"
click at [432, 165] on body "La tarea Act.4 Actividad de lectura recreativa fue editada exitosamente. Estudi…" at bounding box center [234, 225] width 469 height 451
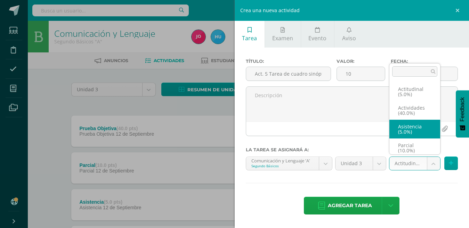
scroll to position [3, 0]
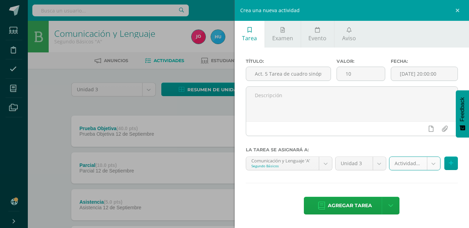
select select "21934"
click at [446, 164] on button at bounding box center [451, 164] width 14 height 14
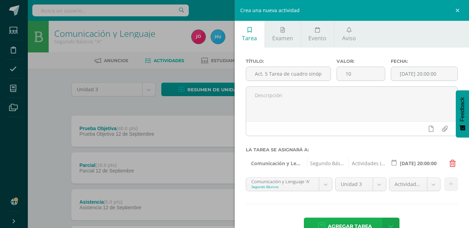
click at [345, 223] on span "Agregar tarea" at bounding box center [350, 226] width 44 height 17
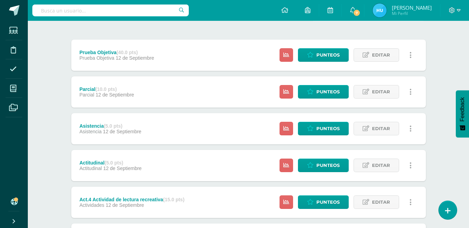
scroll to position [64, 0]
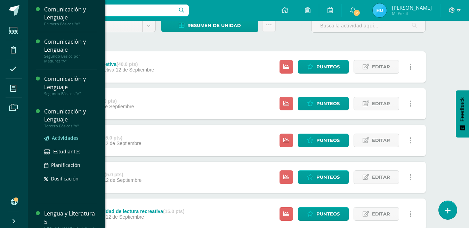
click at [65, 139] on span "Actividades" at bounding box center [65, 138] width 27 height 7
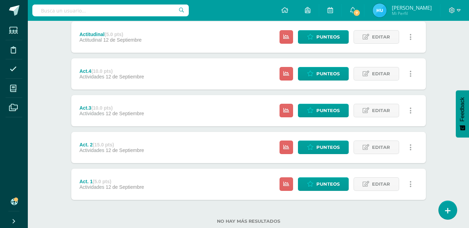
scroll to position [203, 0]
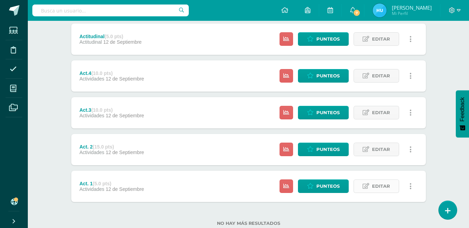
click at [383, 186] on span "Editar" at bounding box center [381, 186] width 18 height 13
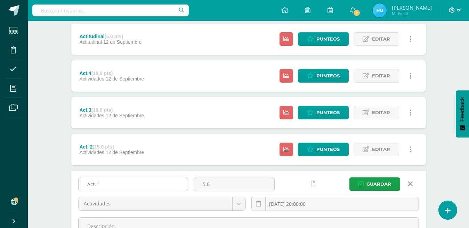
click at [165, 188] on input "Act. 1" at bounding box center [133, 185] width 109 height 14
click at [102, 185] on input "Act. 1Sepa" at bounding box center [133, 185] width 109 height 14
click at [100, 185] on input "Act. 1Sepa" at bounding box center [133, 185] width 109 height 14
click at [115, 186] on input "Act. 1 Sepa" at bounding box center [133, 185] width 109 height 14
type input "Act. 1 Separador de bimestre"
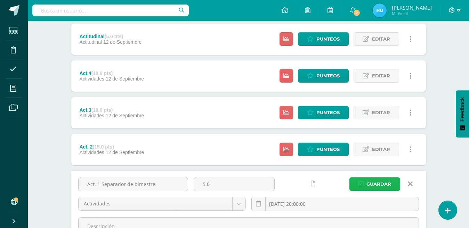
click at [381, 181] on span "Guardar" at bounding box center [378, 184] width 25 height 13
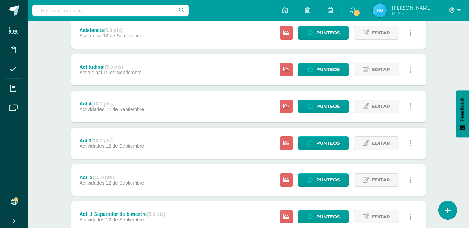
scroll to position [176, 0]
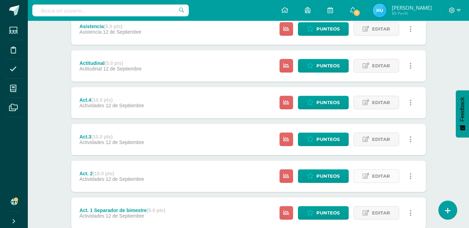
click at [379, 175] on span "Editar" at bounding box center [381, 176] width 18 height 13
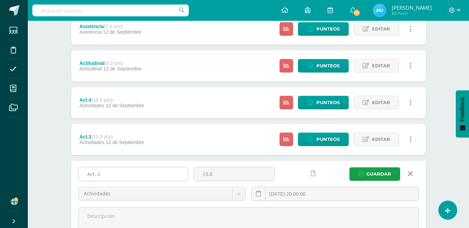
click at [146, 172] on input "Act. 2" at bounding box center [133, 175] width 109 height 14
type input "Act. 2 Exposición de Lectura Recreativa"
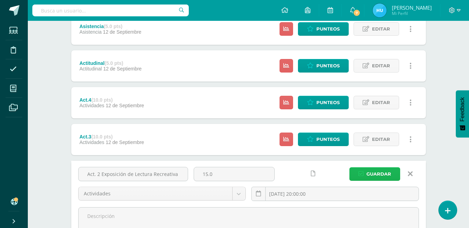
click at [373, 177] on span "Guardar" at bounding box center [378, 174] width 25 height 13
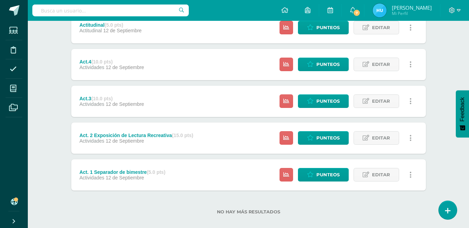
scroll to position [218, 0]
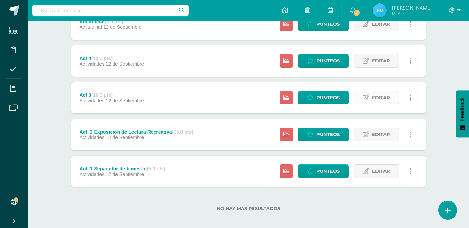
click at [380, 98] on span "Editar" at bounding box center [381, 97] width 18 height 13
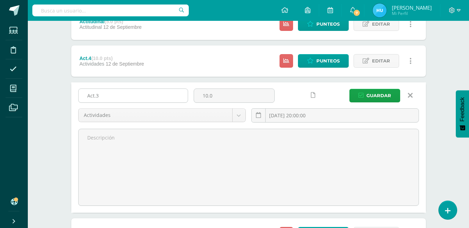
click at [171, 98] on input "Act.3" at bounding box center [133, 96] width 109 height 14
type input "Act.3 Hoja de trabajo de siglas"
click at [370, 95] on span "Guardar" at bounding box center [378, 95] width 25 height 13
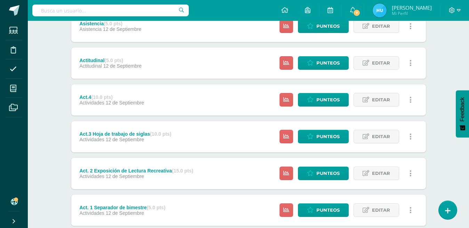
scroll to position [186, 0]
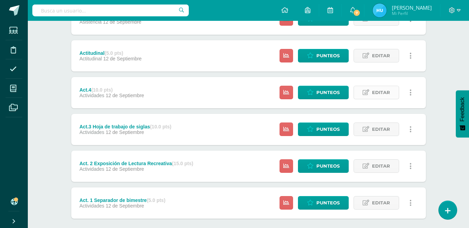
click at [382, 91] on span "Editar" at bounding box center [381, 92] width 18 height 13
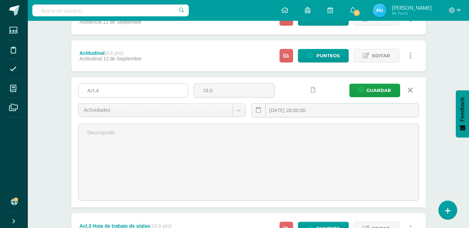
click at [144, 90] on input "Act.4" at bounding box center [133, 91] width 109 height 14
type input "Act.4 Ejercicio de sinónimos y antónimos"
click at [381, 87] on span "Guardar" at bounding box center [378, 90] width 25 height 13
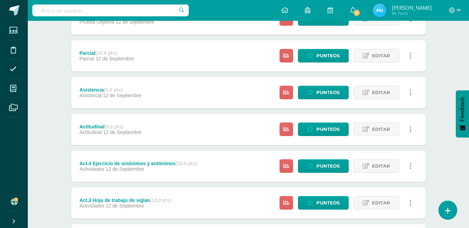
scroll to position [55, 0]
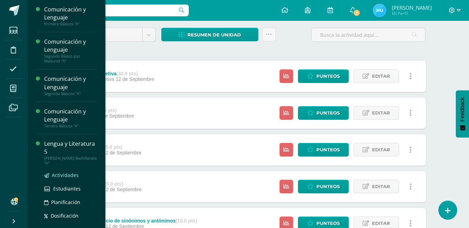
click at [57, 175] on span "Actividades" at bounding box center [65, 175] width 27 height 7
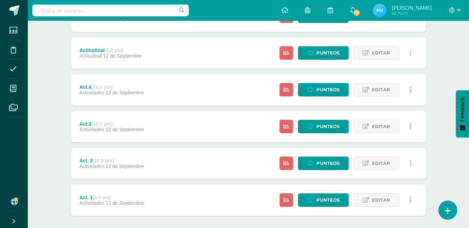
scroll to position [223, 0]
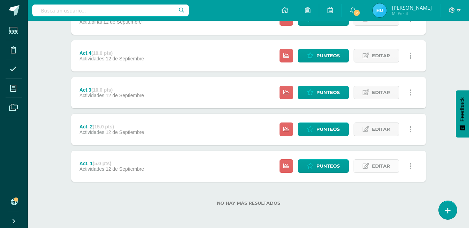
click at [386, 165] on span "Editar" at bounding box center [381, 166] width 18 height 13
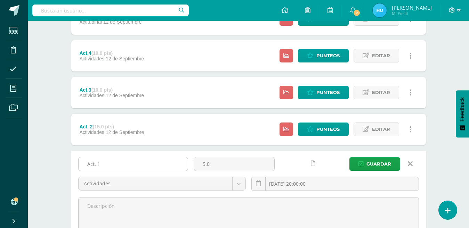
click at [159, 163] on input "Act. 1" at bounding box center [133, 164] width 109 height 14
type input "Act. 1 Separador de bimestre"
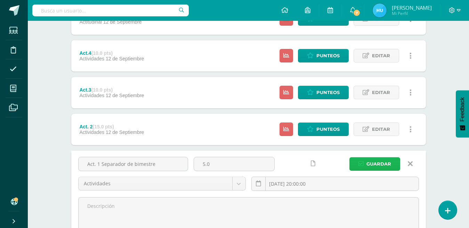
click at [375, 169] on span "Guardar" at bounding box center [378, 164] width 25 height 13
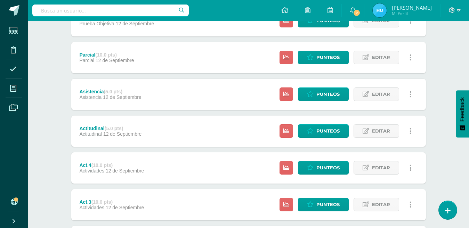
scroll to position [223, 0]
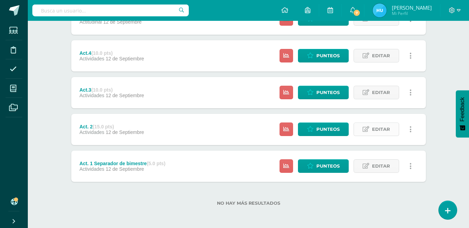
click at [381, 130] on span "Editar" at bounding box center [381, 129] width 18 height 13
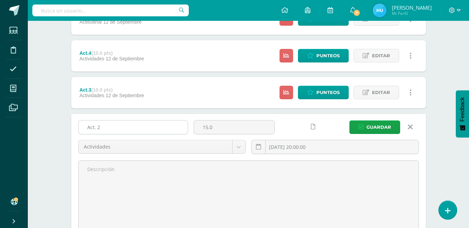
click at [168, 129] on input "Act. 2" at bounding box center [133, 128] width 109 height 14
type input "Act. 2 Exposición de lectura recreativa"
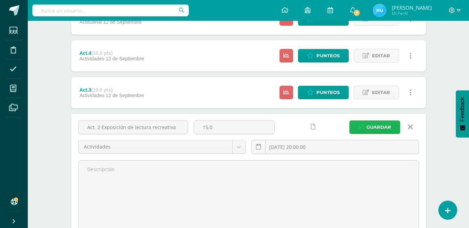
click at [378, 126] on span "Guardar" at bounding box center [378, 127] width 25 height 13
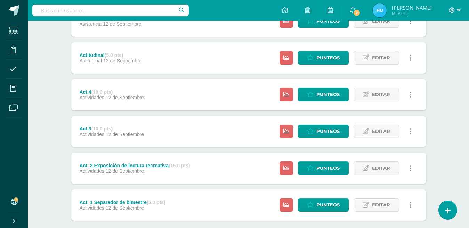
scroll to position [276, 0]
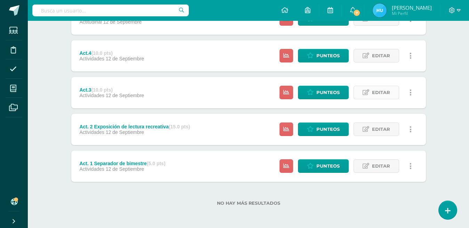
click at [379, 86] on span "Editar" at bounding box center [381, 92] width 18 height 13
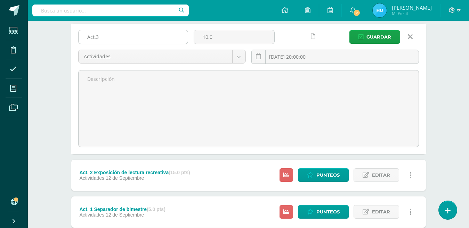
click at [108, 39] on input "Act.3" at bounding box center [133, 37] width 109 height 14
type input "Act.3 Investigación de significados de siglas y acrónimos"
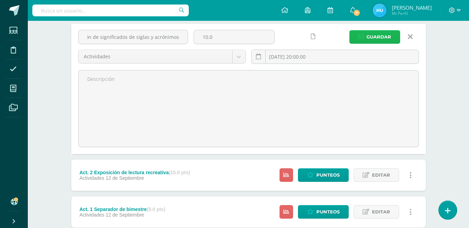
scroll to position [0, 0]
click at [382, 37] on span "Guardar" at bounding box center [378, 37] width 25 height 13
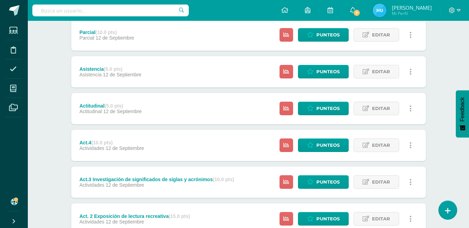
scroll to position [138, 0]
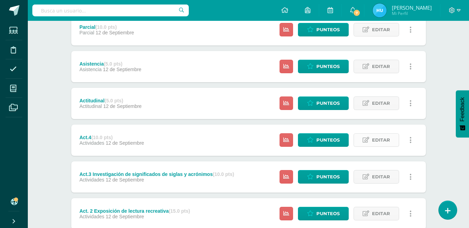
click at [375, 142] on span "Editar" at bounding box center [381, 140] width 18 height 13
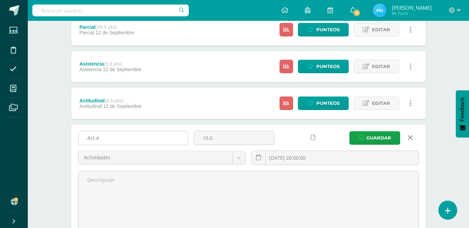
click at [175, 137] on input "Act.4" at bounding box center [133, 138] width 109 height 14
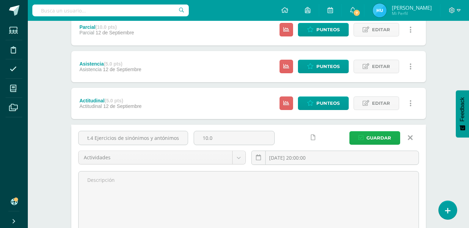
type input "Act.4 Ejercicios de sinónimos y antónimos"
click at [381, 140] on span "Guardar" at bounding box center [378, 138] width 25 height 13
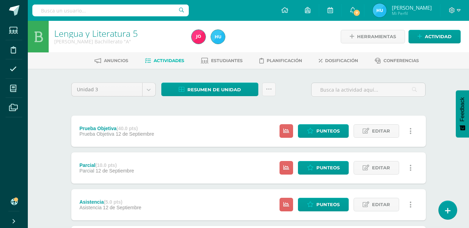
click at [309, 37] on div at bounding box center [259, 37] width 140 height 32
click at [458, 11] on icon at bounding box center [459, 10] width 4 height 2
click at [437, 48] on span "Cerrar sesión" at bounding box center [436, 47] width 31 height 7
